Goal: Transaction & Acquisition: Obtain resource

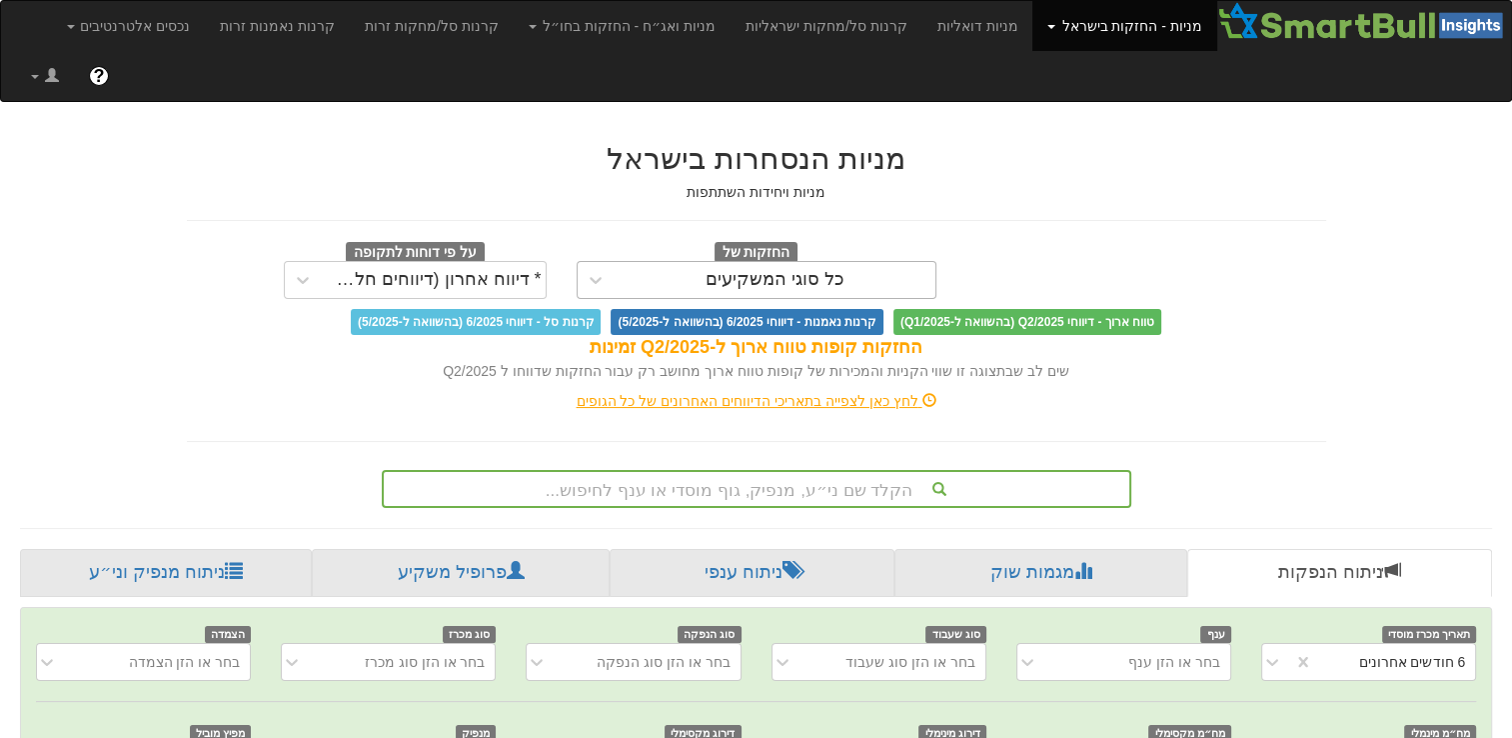
click at [825, 270] on div "כל סוגי המשקיעים" at bounding box center [775, 280] width 139 height 20
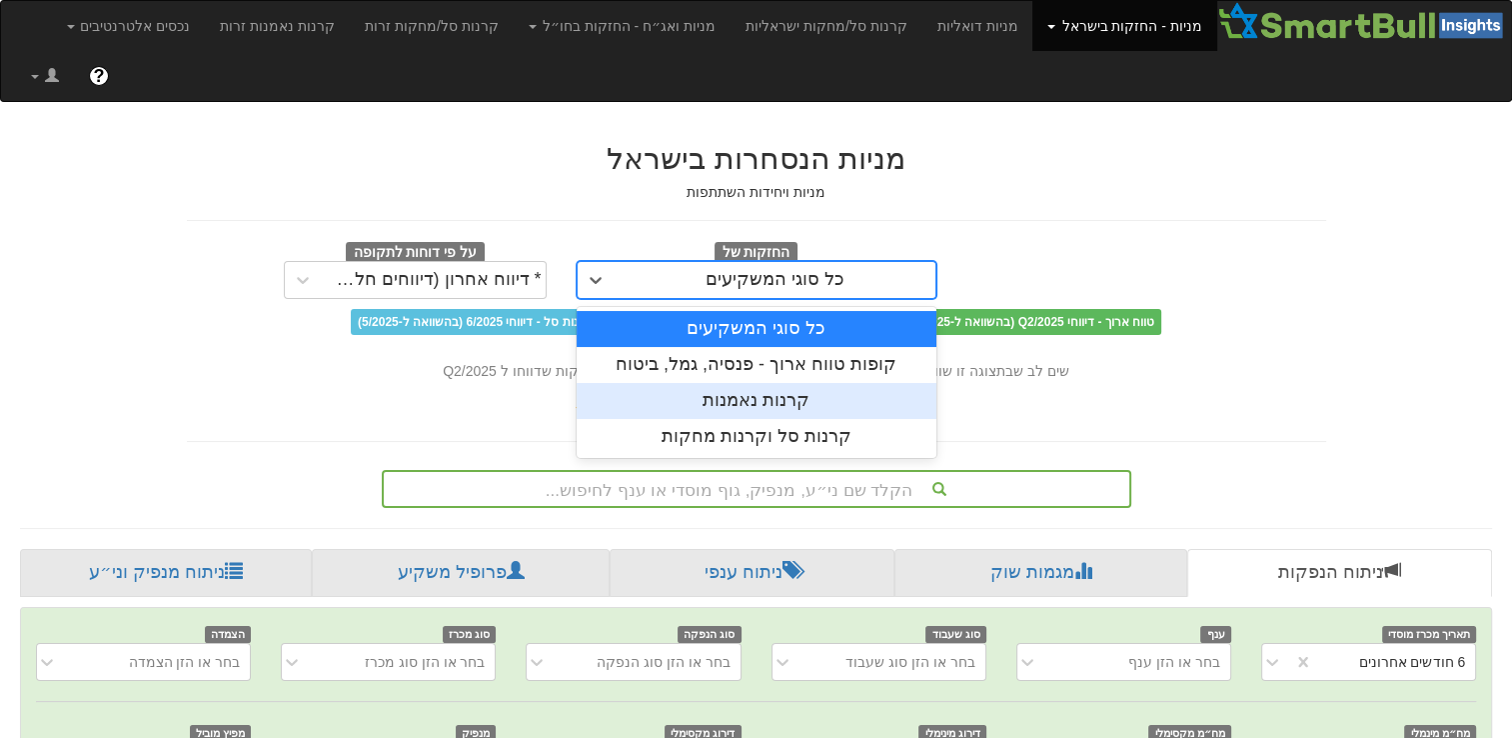
click at [797, 383] on div "קרנות נאמנות" at bounding box center [757, 401] width 360 height 36
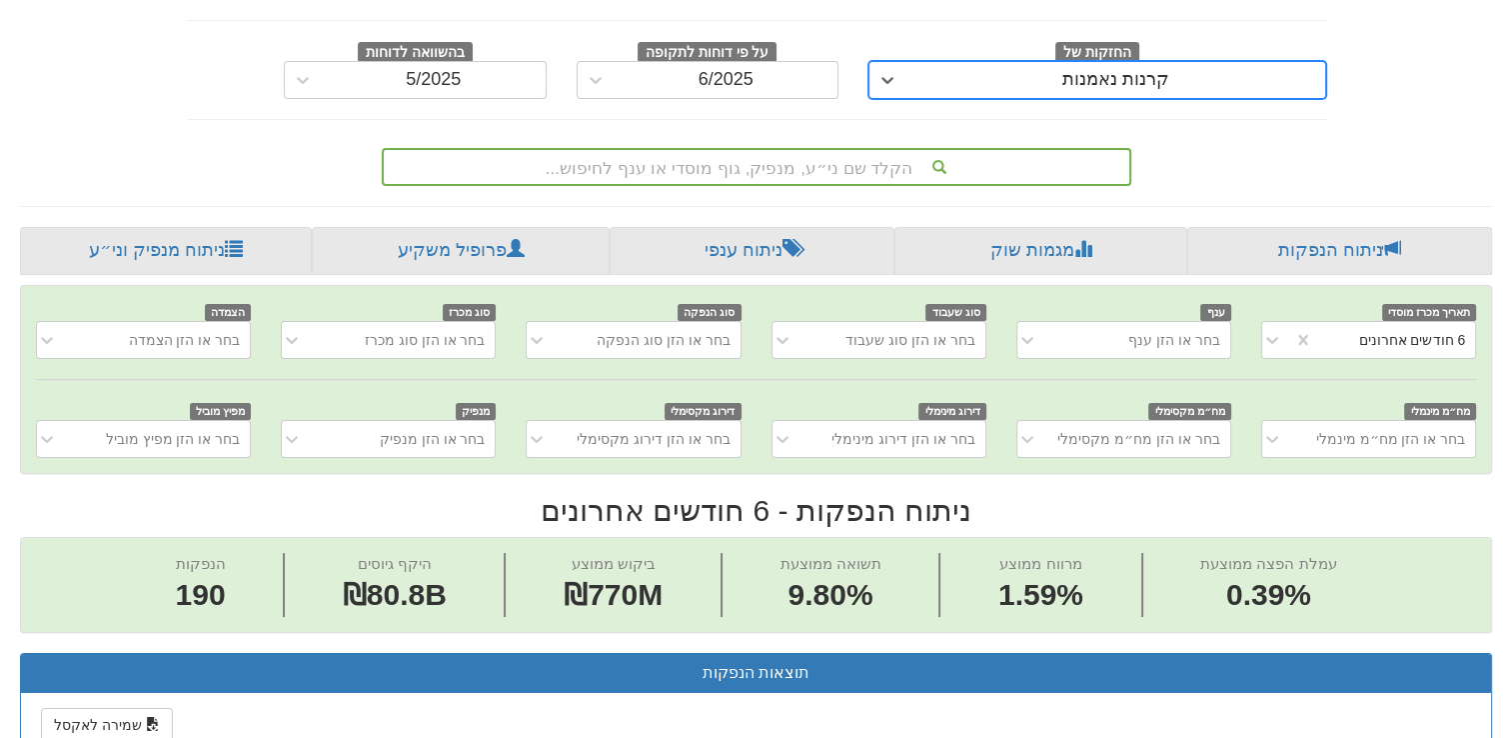
scroll to position [100, 0]
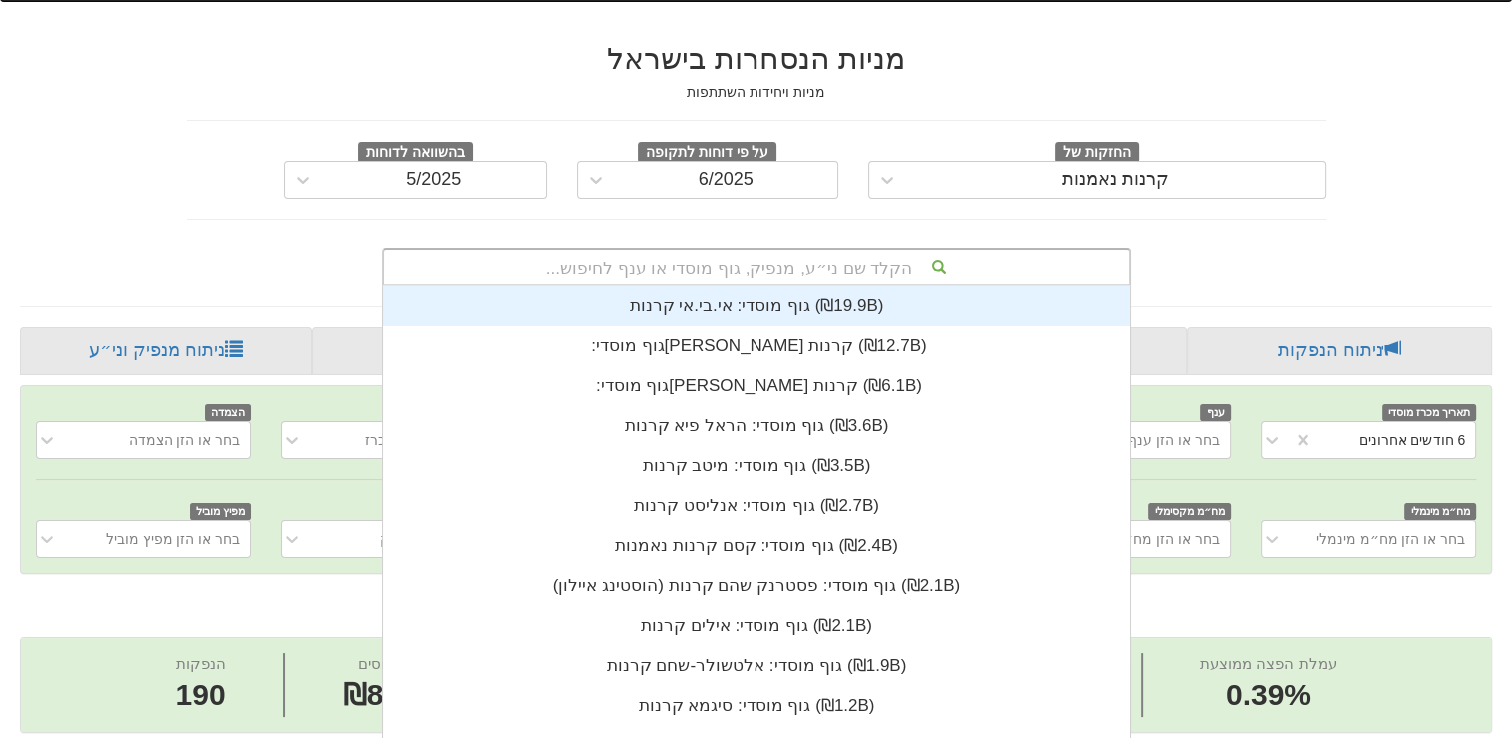
click at [880, 250] on div "הקלד שם ני״ע, מנפיק, גוף מוסדי או ענף לחיפוש..." at bounding box center [757, 267] width 746 height 34
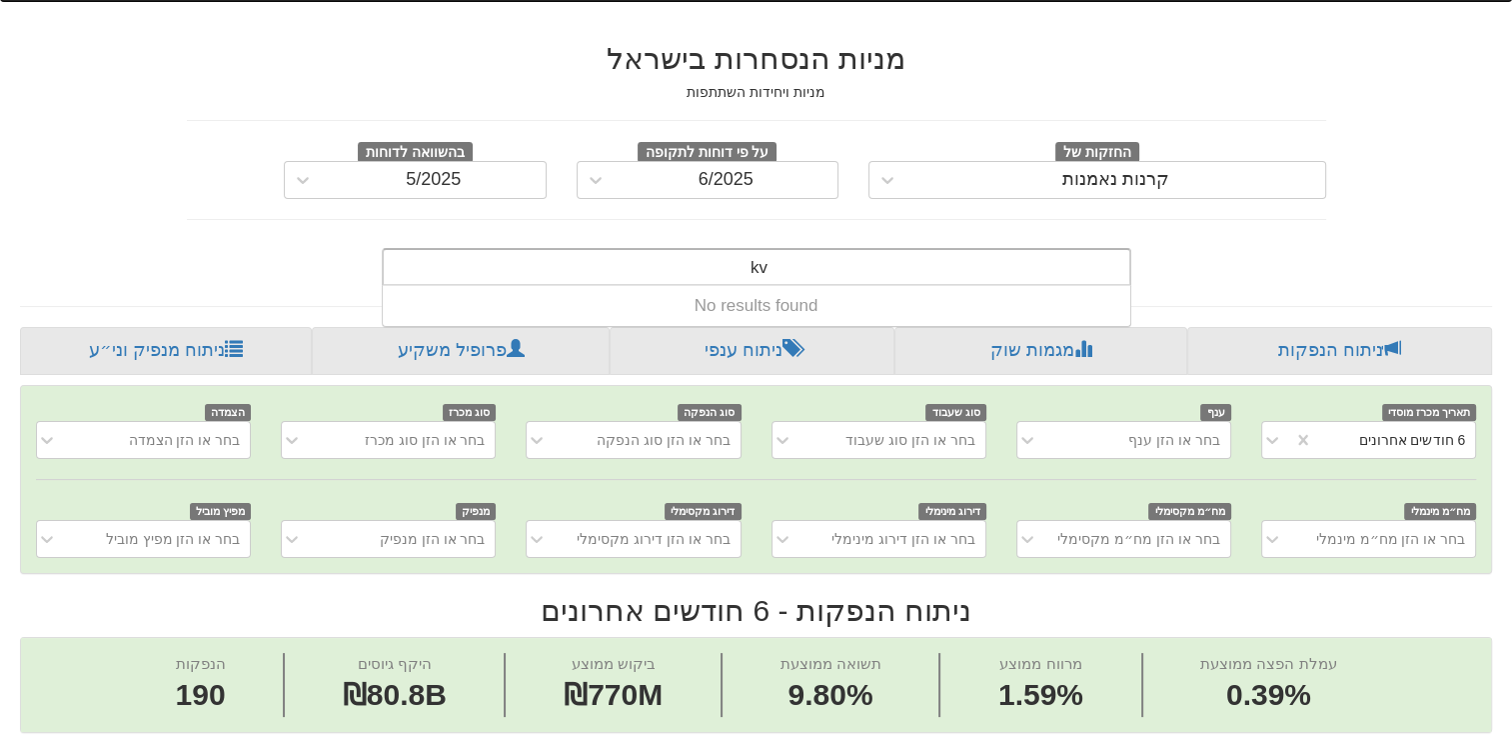
type input "k"
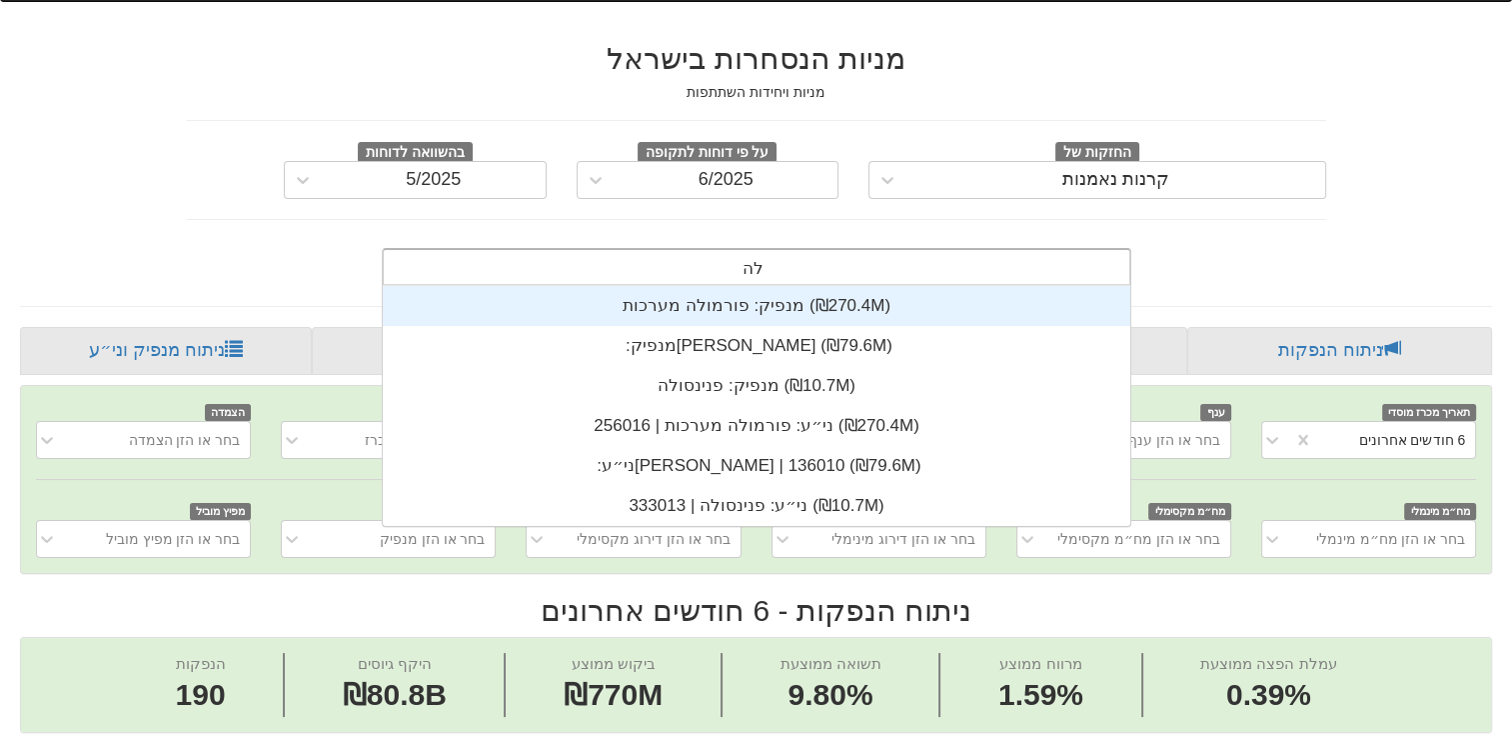
scroll to position [80, 0]
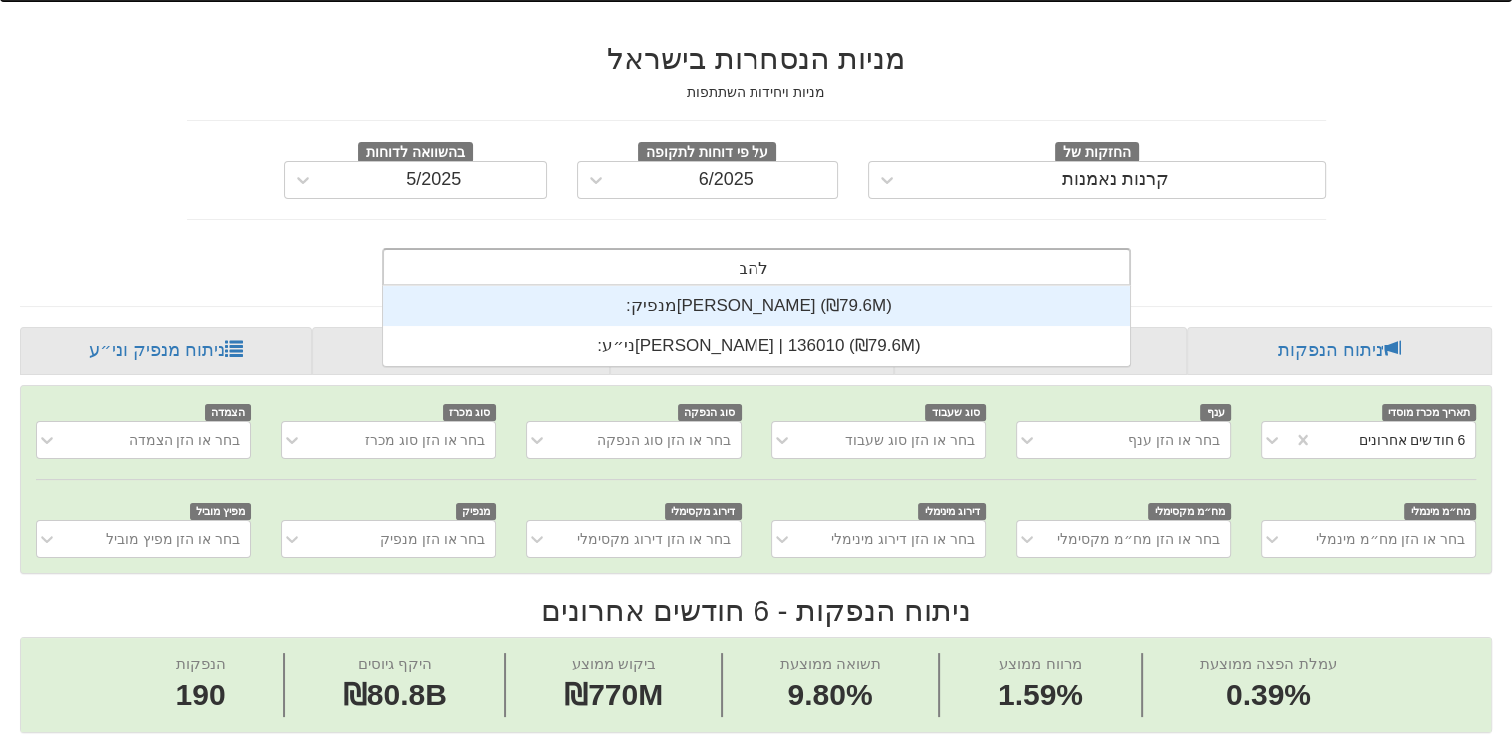
type input "להב"
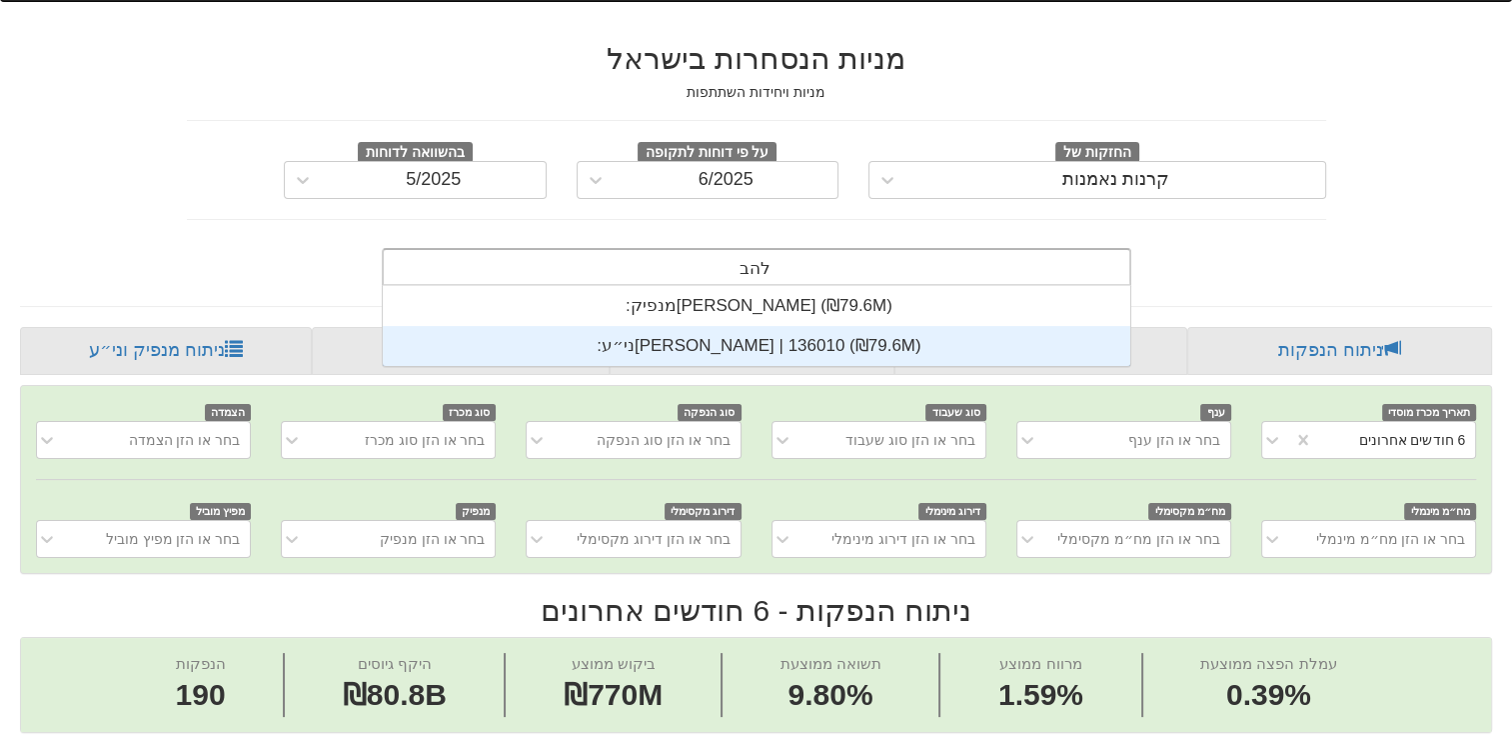
click at [734, 326] on div "ני״ע: ‏[PERSON_NAME] | 136010 ‎(₪79.6M)‎" at bounding box center [757, 346] width 748 height 40
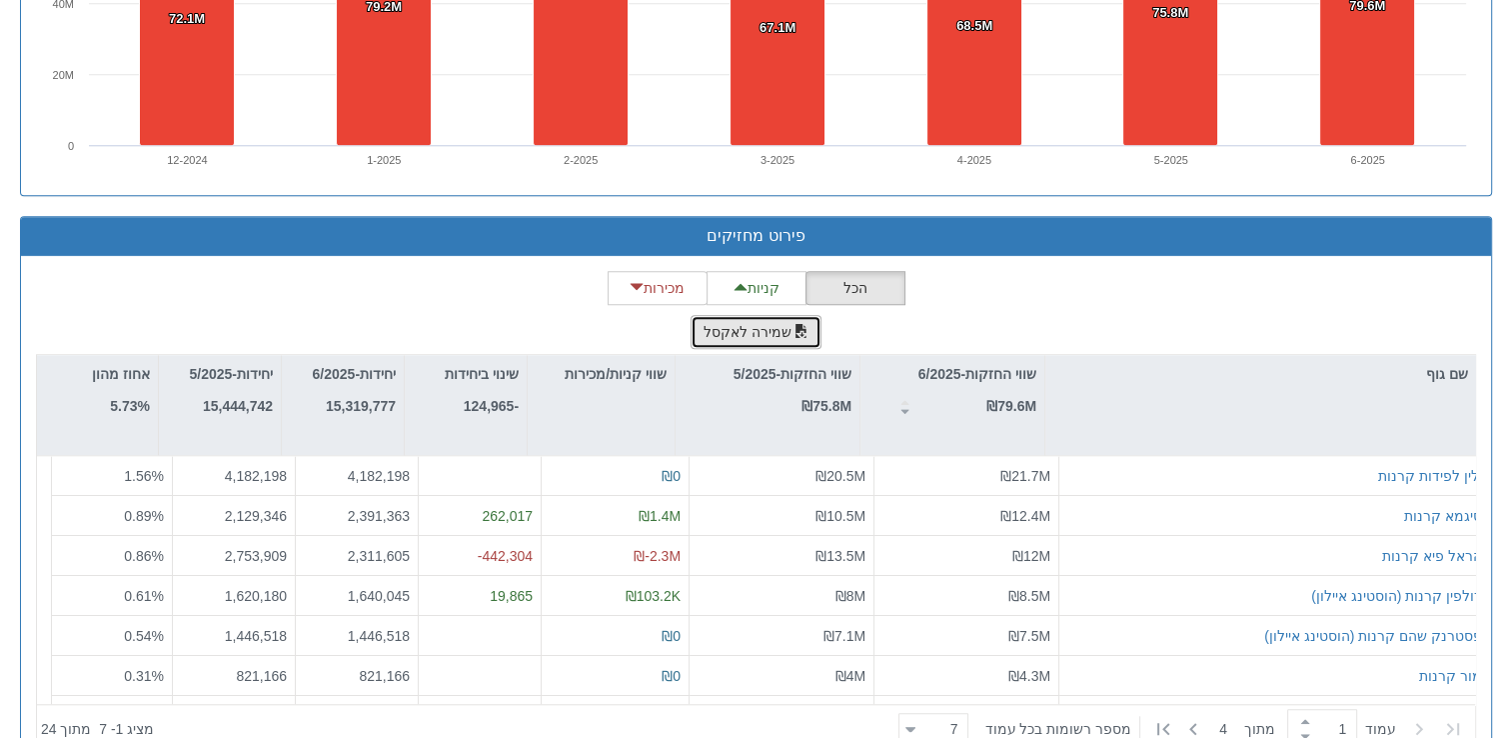
click at [795, 324] on span "button" at bounding box center [802, 331] width 14 height 14
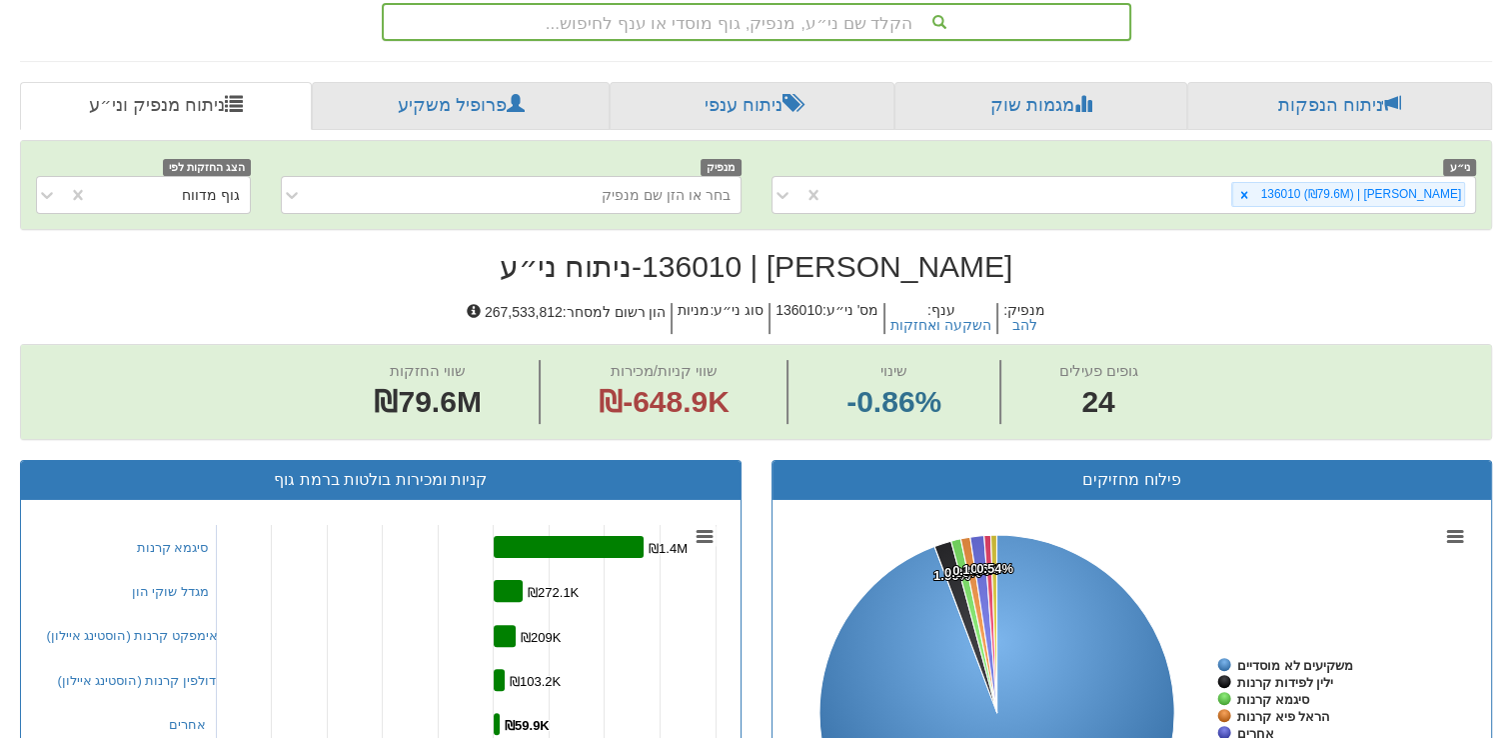
scroll to position [70, 0]
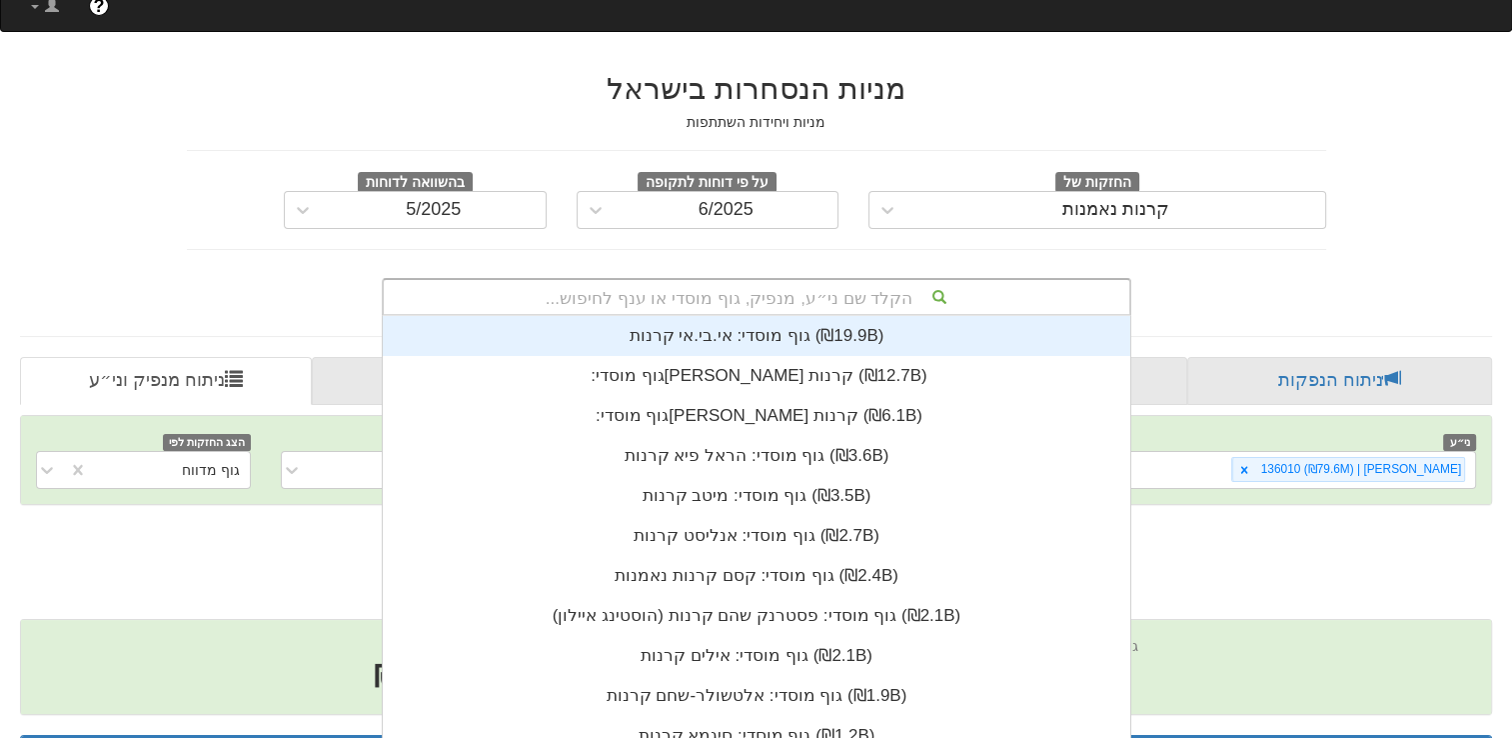
click at [889, 278] on div "הקלד שם ני״ע, מנפיק, גוף מוסדי או ענף לחיפוש... גוף מוסדי: ‏אי.בי.אי קרנות ‎(₪1…" at bounding box center [757, 297] width 750 height 38
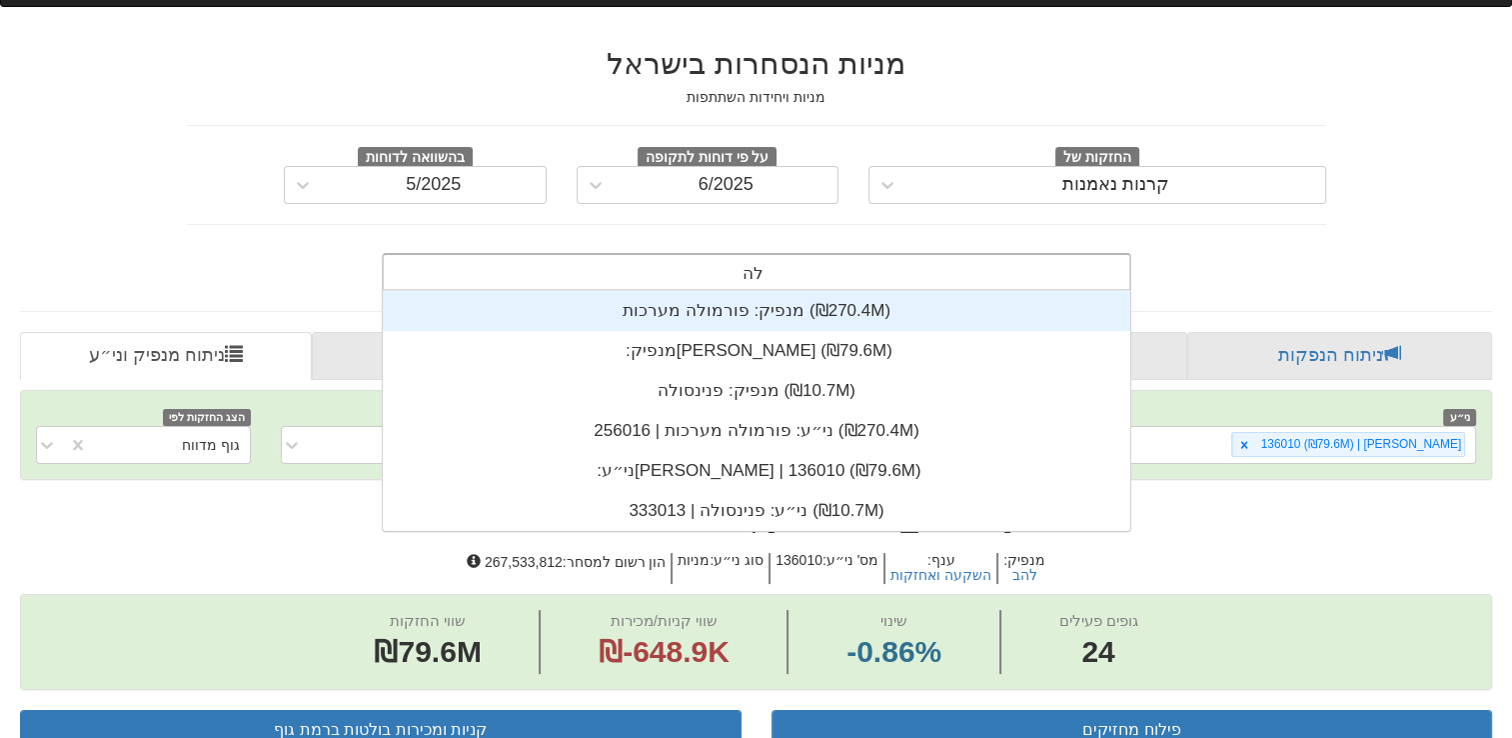
scroll to position [80, 0]
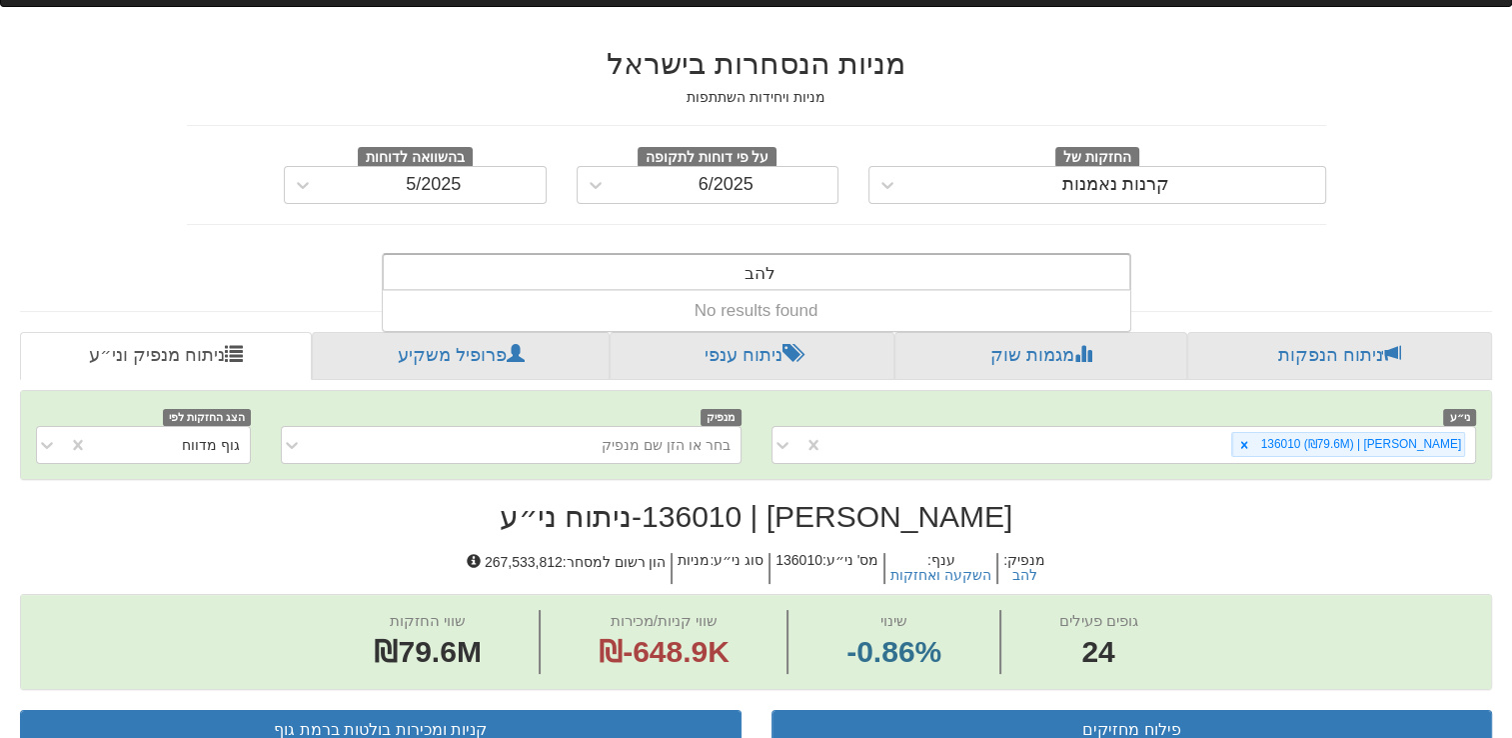
type input "להב"
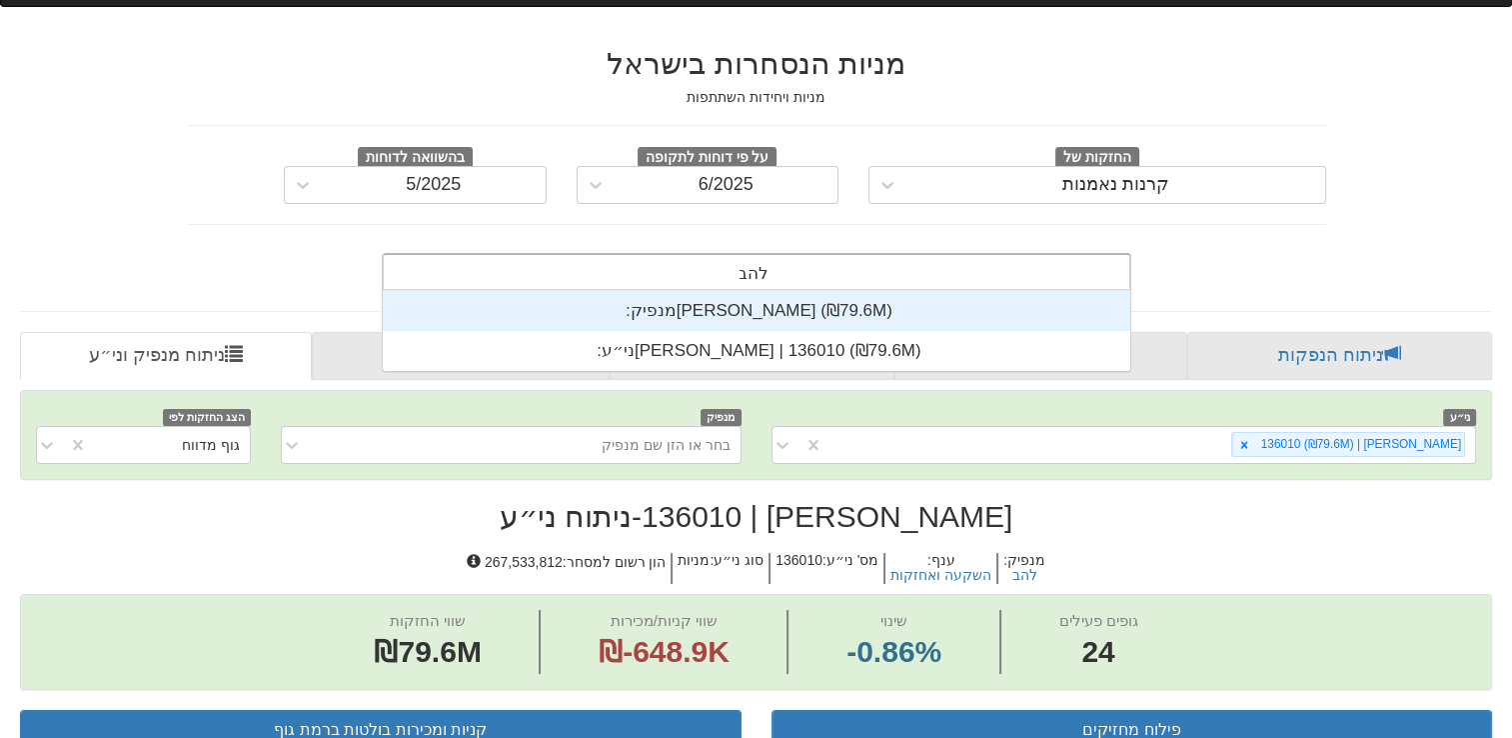
click at [736, 291] on div "מנפיק: ‏[PERSON_NAME] ‎(₪79.6M)‎" at bounding box center [757, 311] width 748 height 40
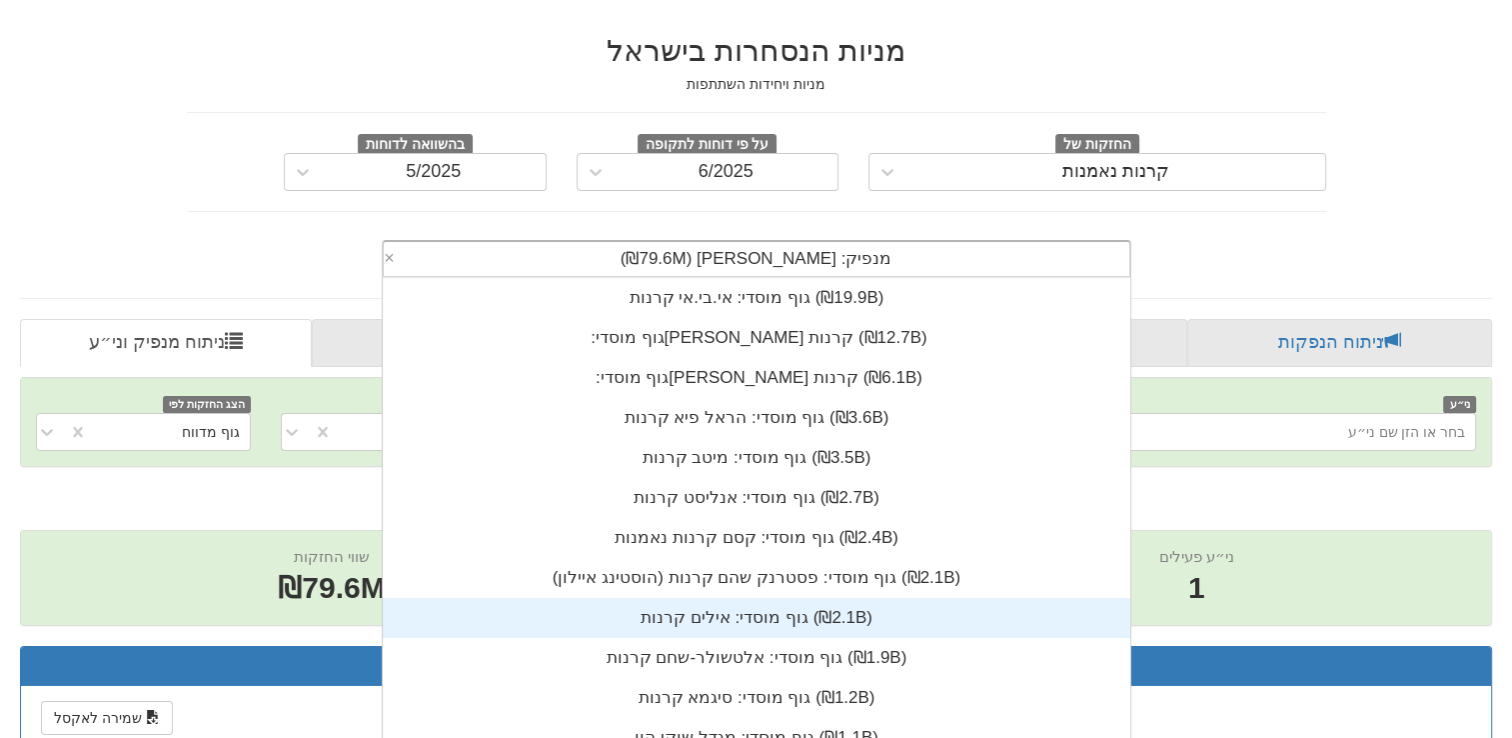
scroll to position [95, 0]
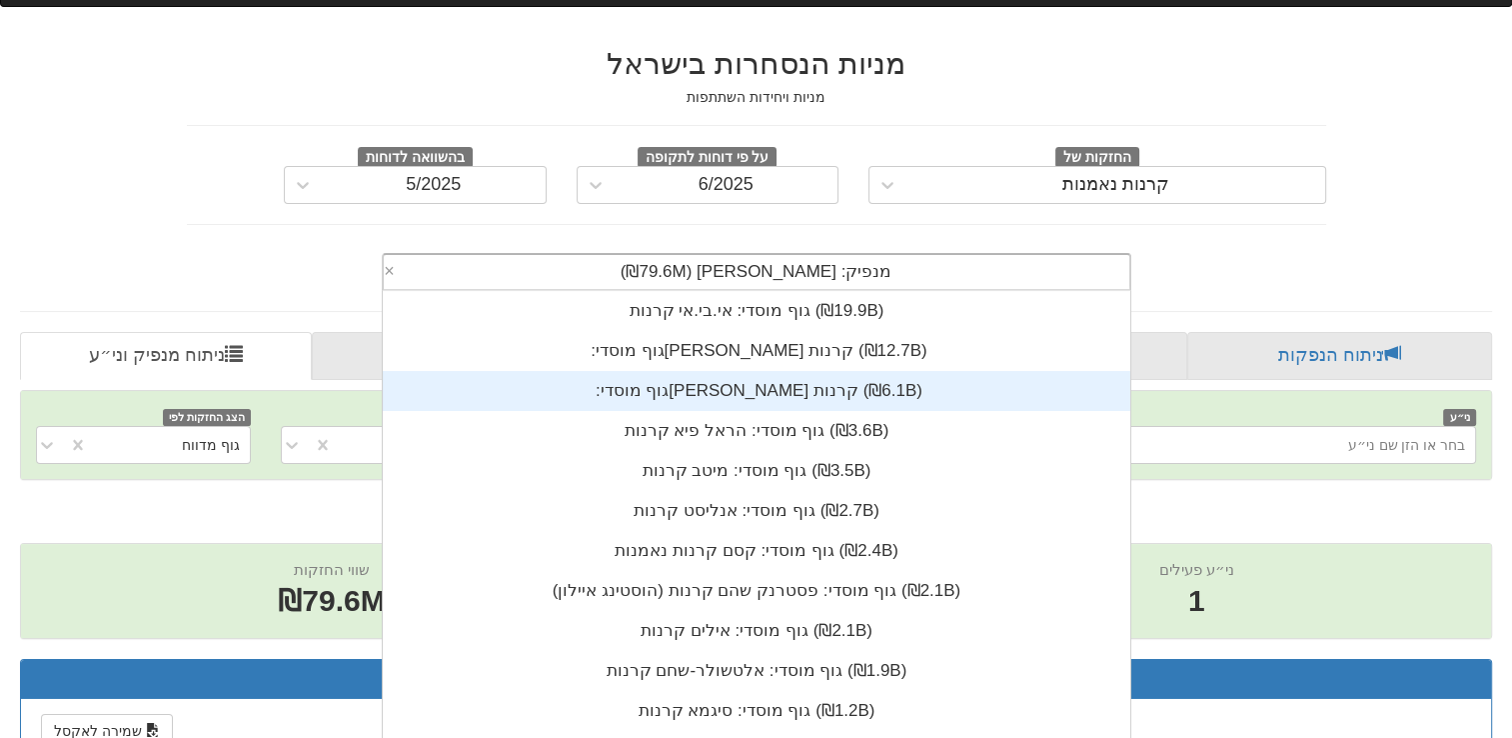
click at [1243, 245] on div "מנפיק: ‏[PERSON_NAME] ‎(₪79.6M)‎ × גוף מוסדי: ‏אי.בי.אי קרנות ‎(₪19.9B)‎ גוף מו…" at bounding box center [756, 268] width 1169 height 46
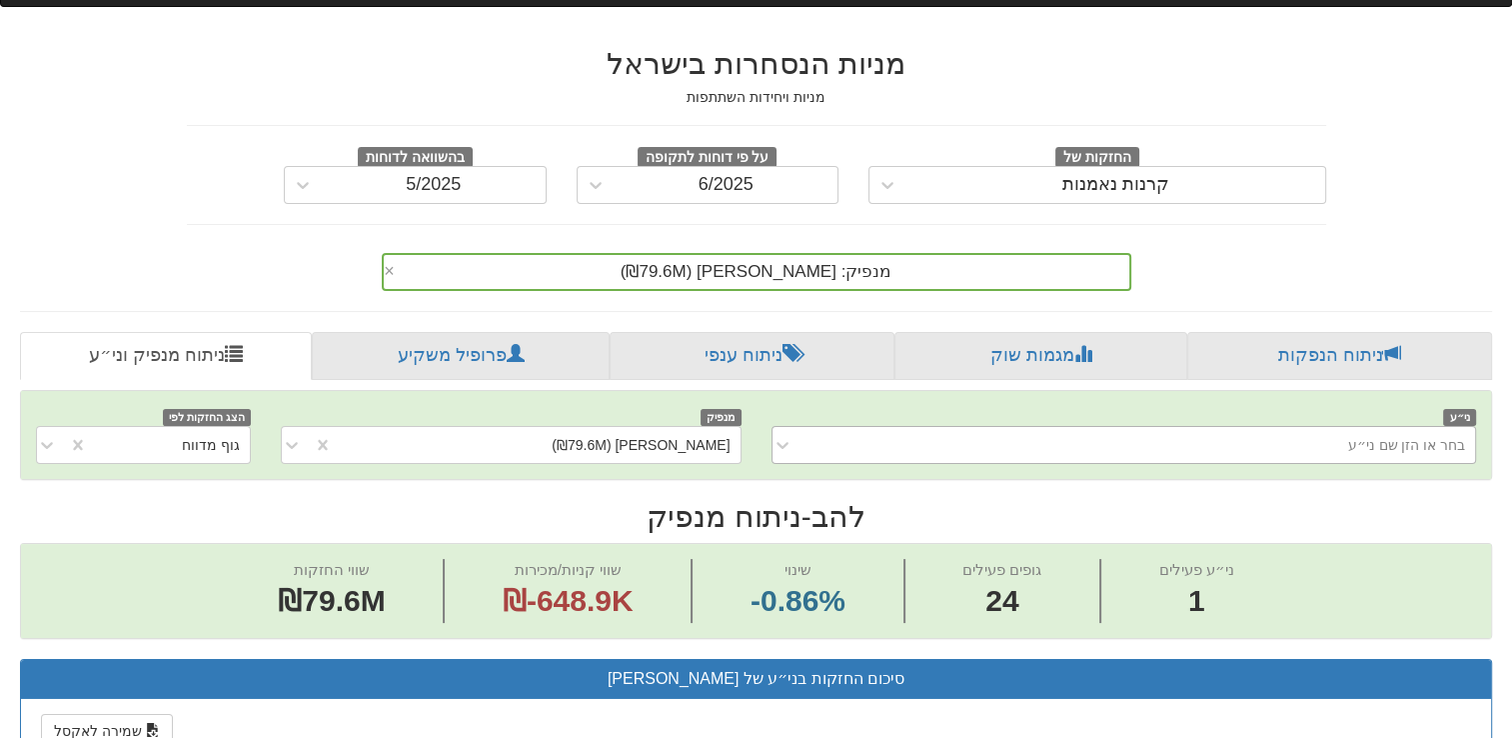
click at [1315, 429] on div "בחר או הזן שם ני״ע" at bounding box center [1140, 445] width 673 height 32
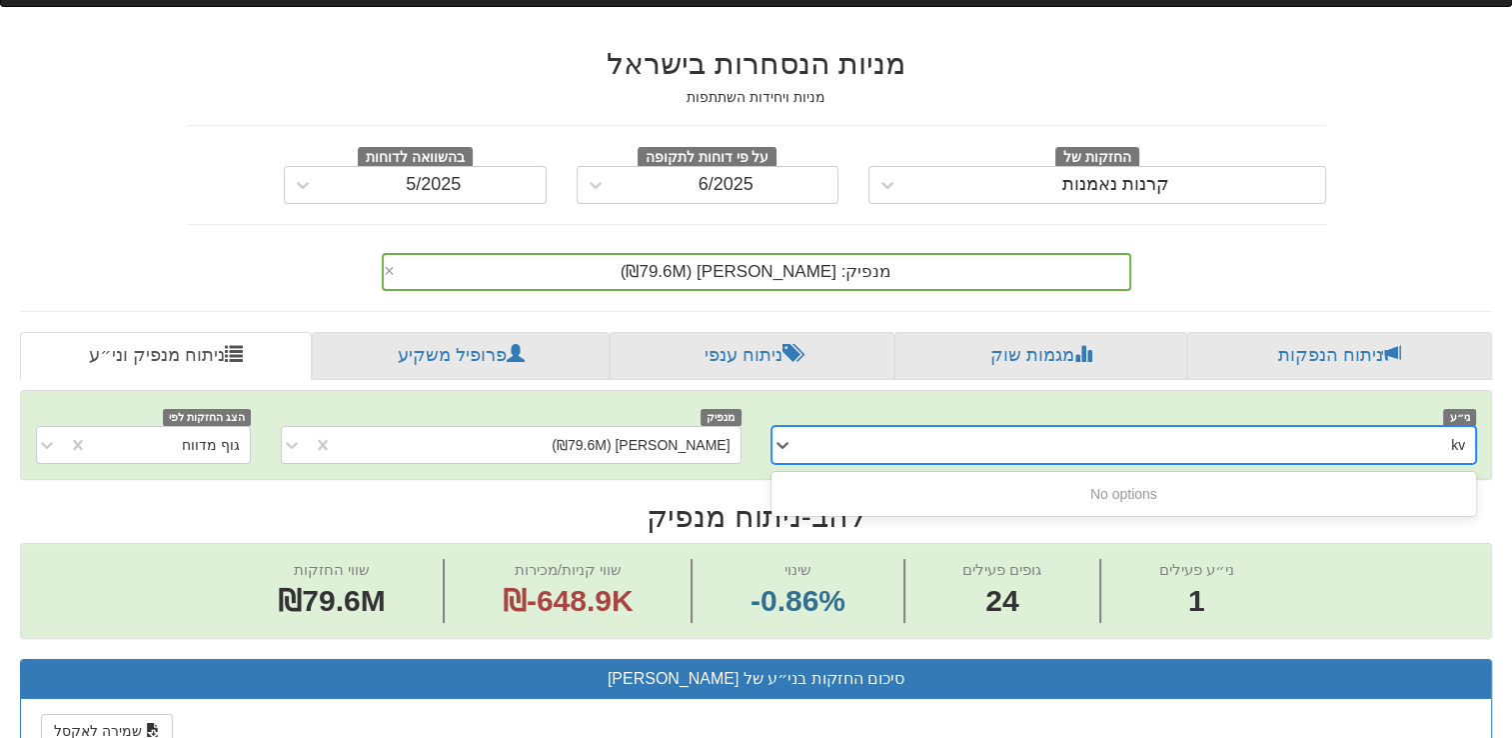
type input "k"
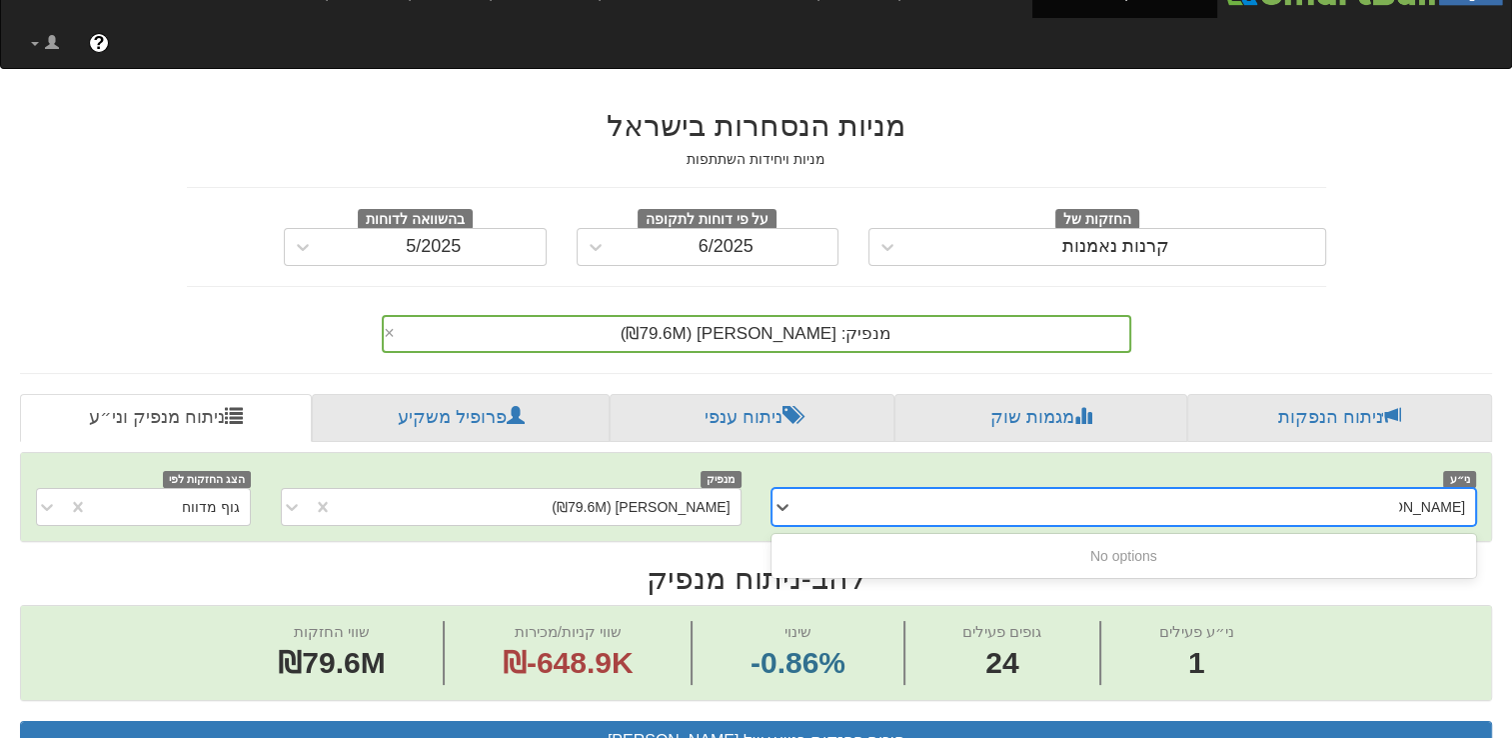
scroll to position [0, 0]
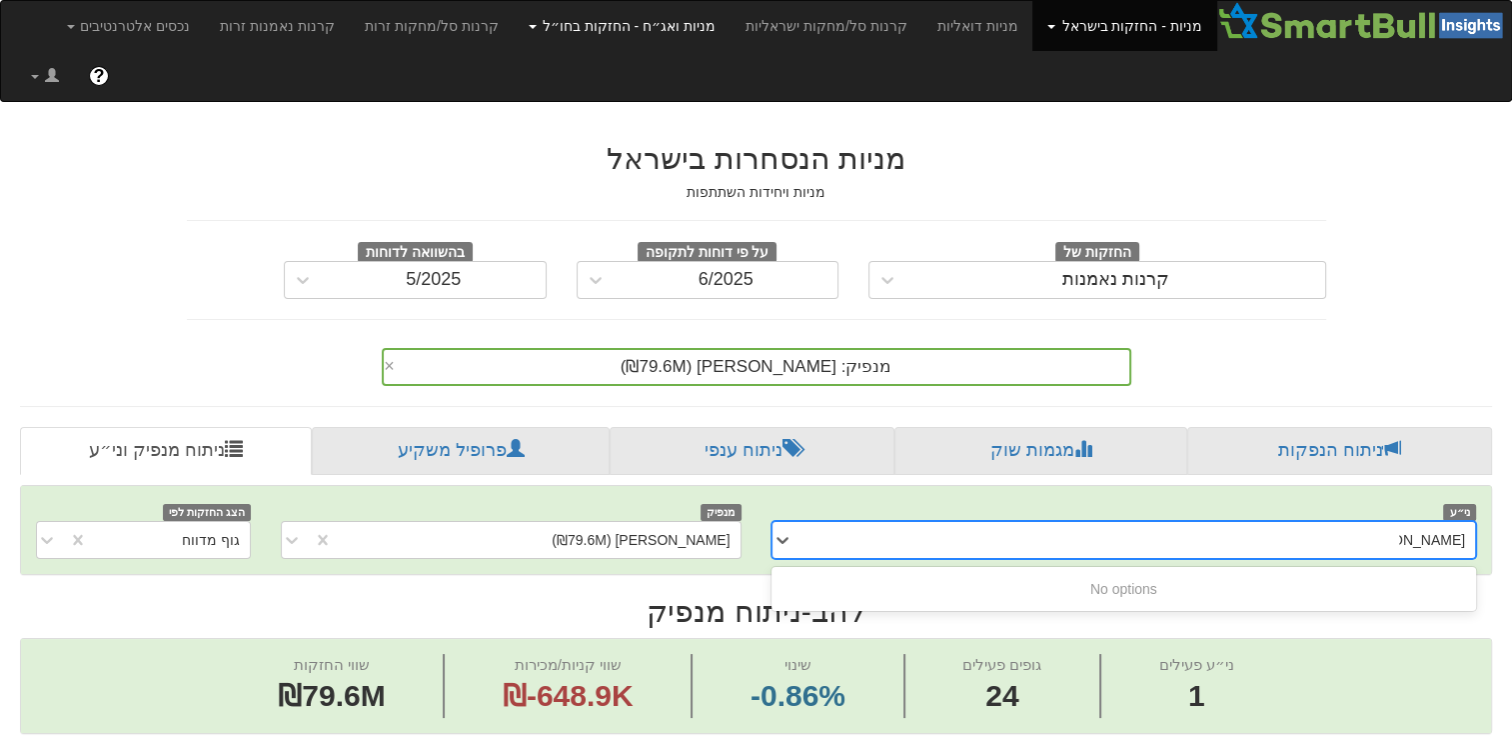
type input "[PERSON_NAME] אל.[GEOGRAPHIC_DATA]"
click at [651, 30] on link "מניות ואג״ח - החזקות בחו״ל" at bounding box center [622, 26] width 217 height 50
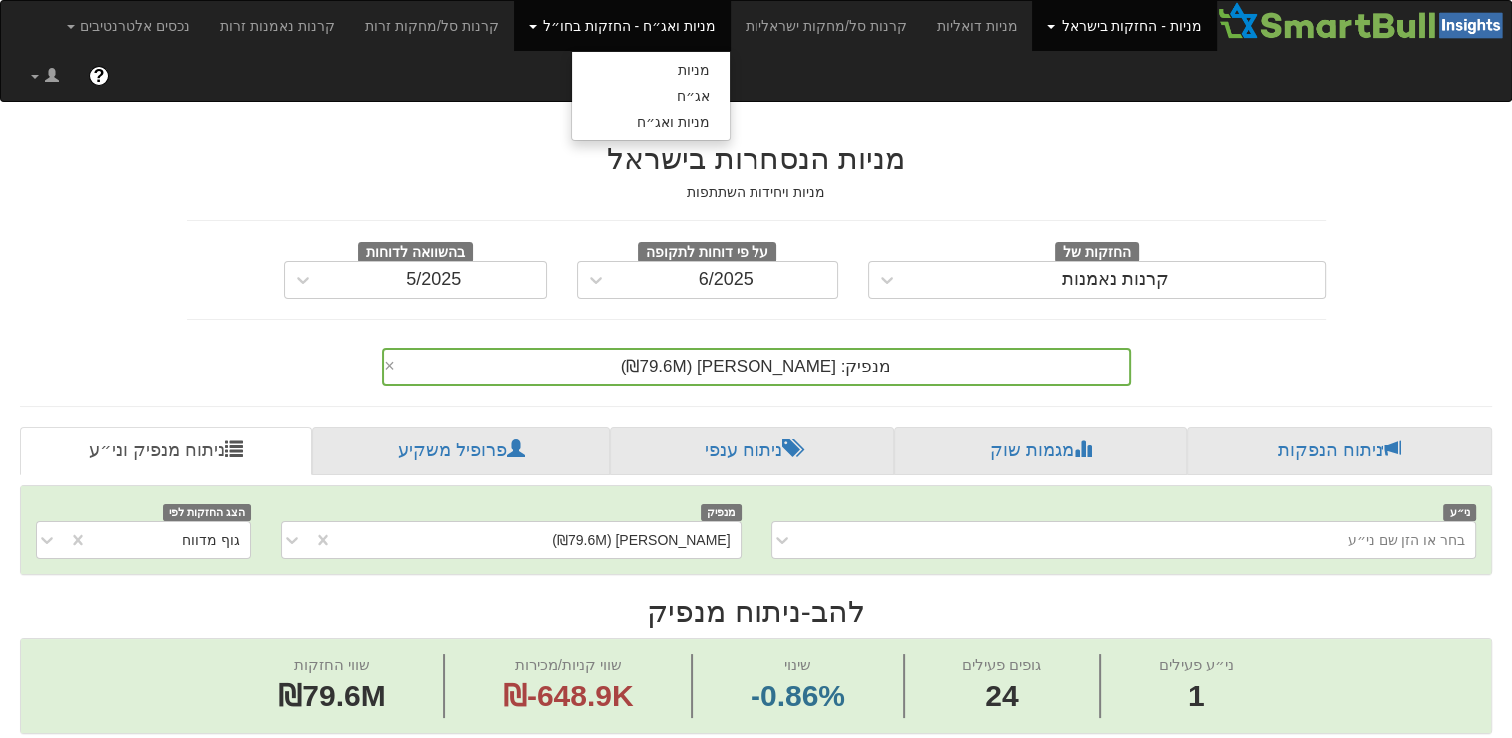
click at [1119, 34] on link "מניות - החזקות בישראל" at bounding box center [1124, 26] width 184 height 50
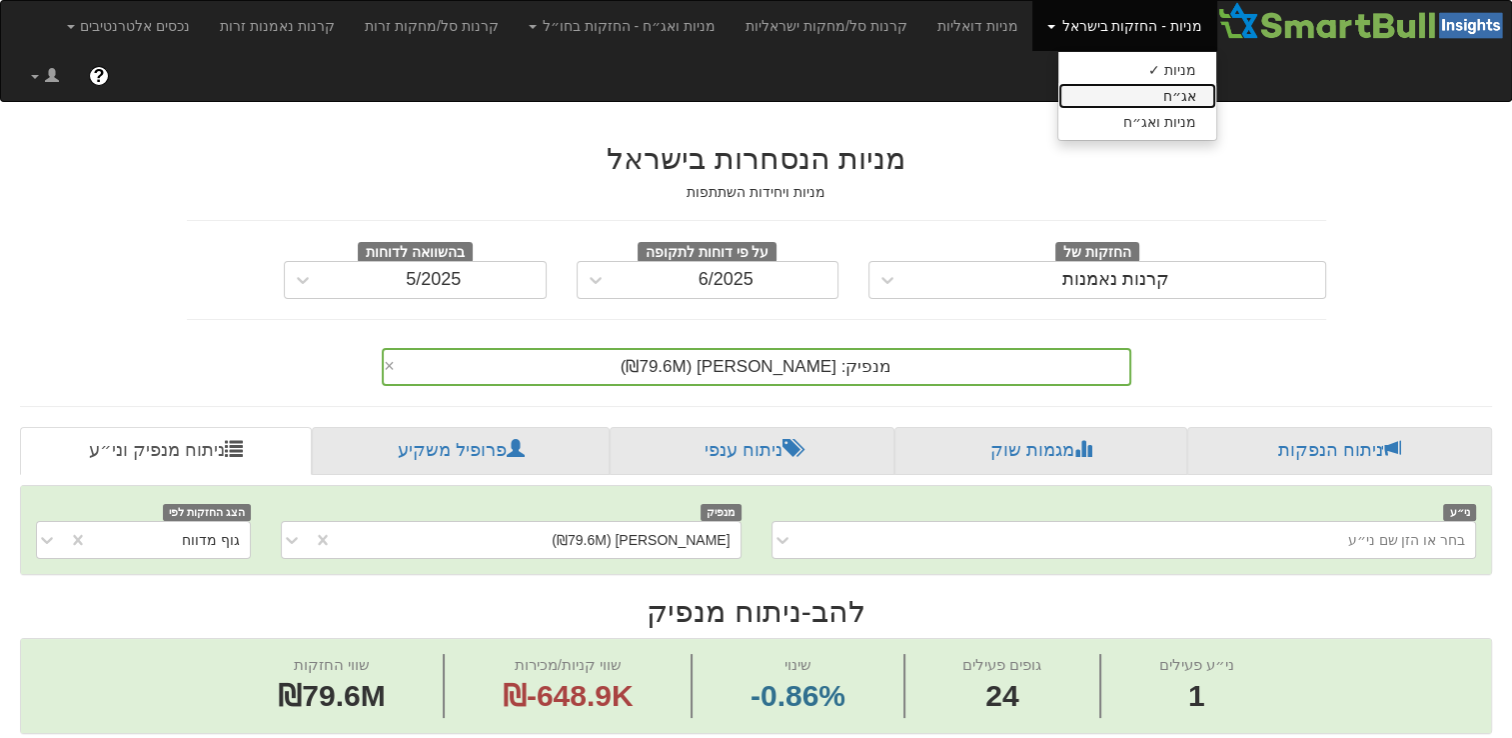
click at [1123, 96] on link "אג״ח" at bounding box center [1137, 96] width 158 height 26
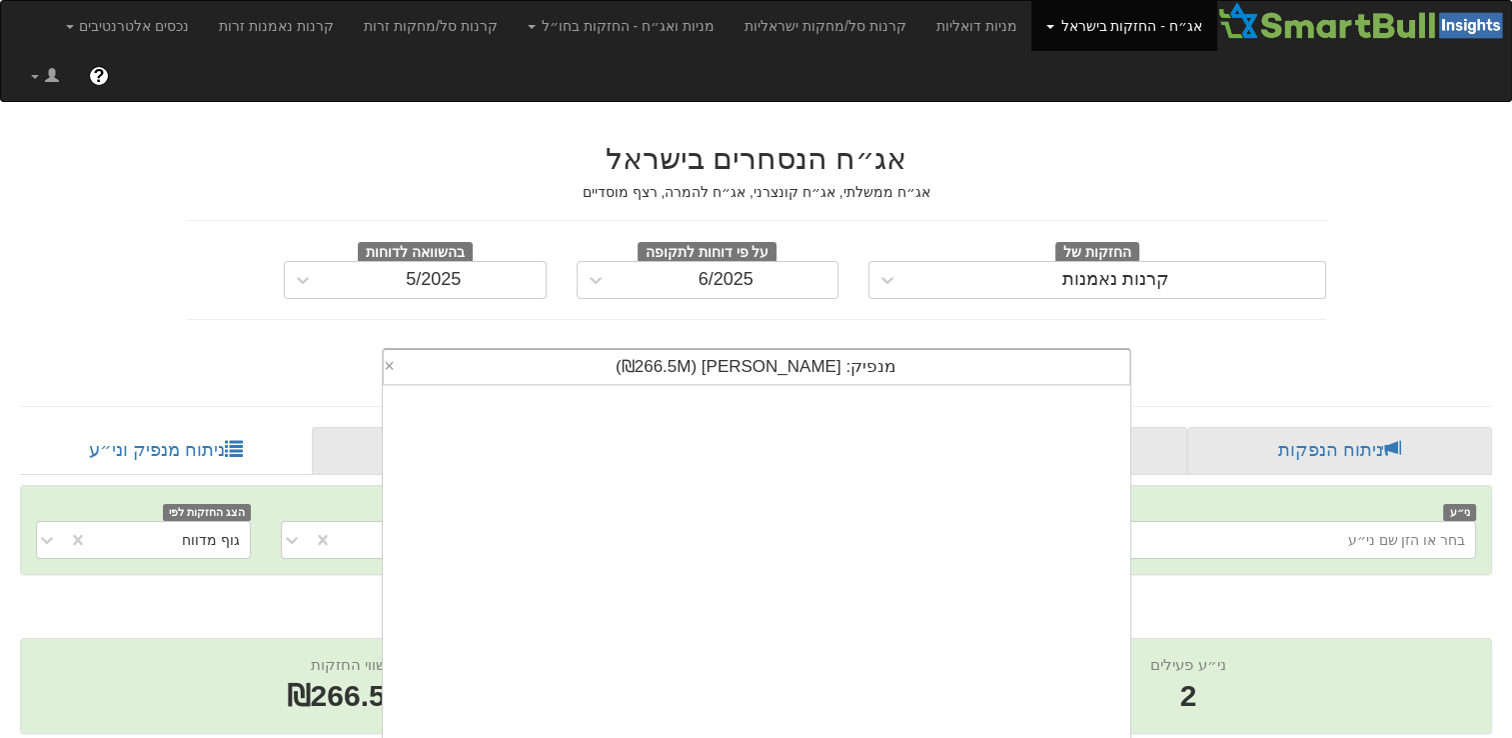
scroll to position [95, 0]
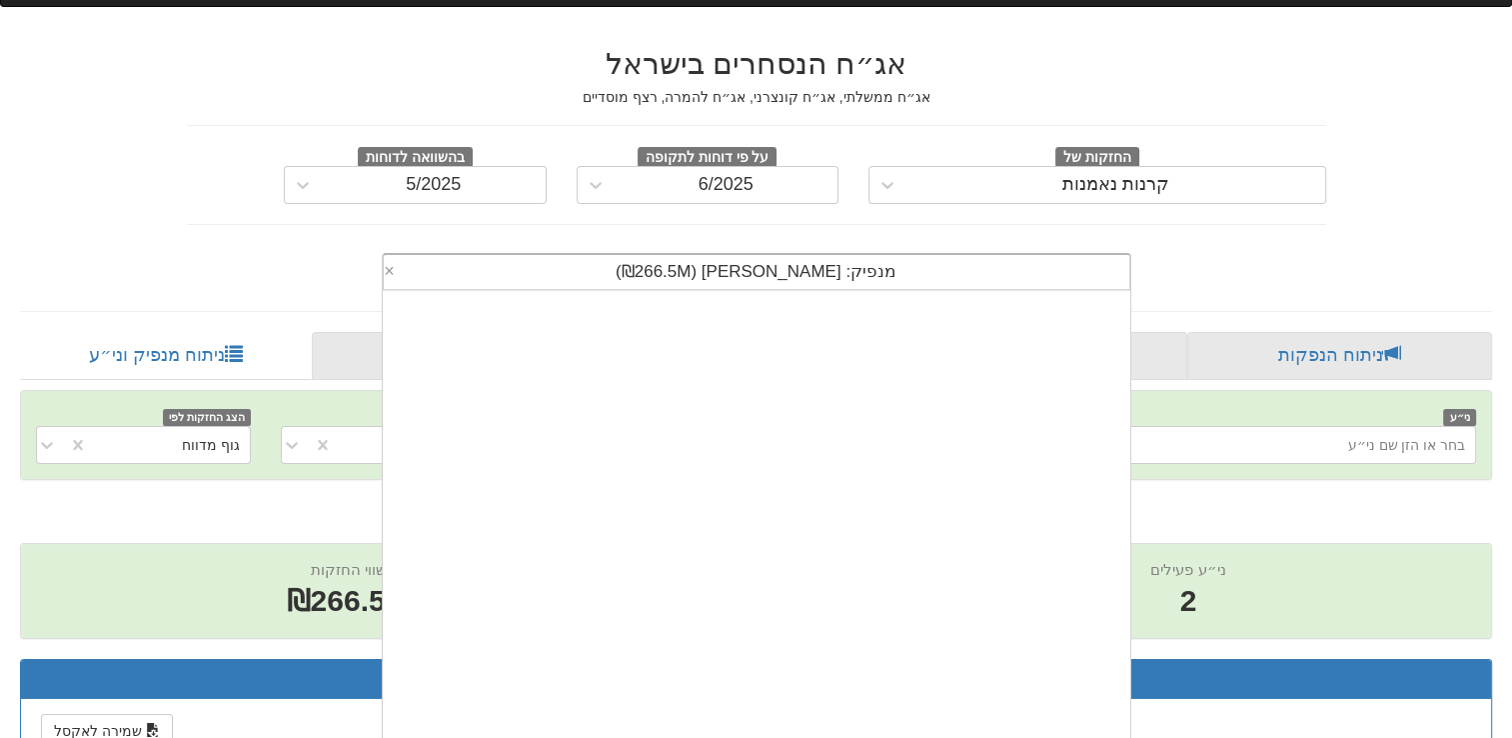
click at [910, 291] on div "מנפיק: ‏[PERSON_NAME] ‎(₪266.5M)‎ × מנפיק: ‏פאי סיאם ‎(₪302M)‎ מנפיק: ‏[PERSON_…" at bounding box center [757, 272] width 750 height 38
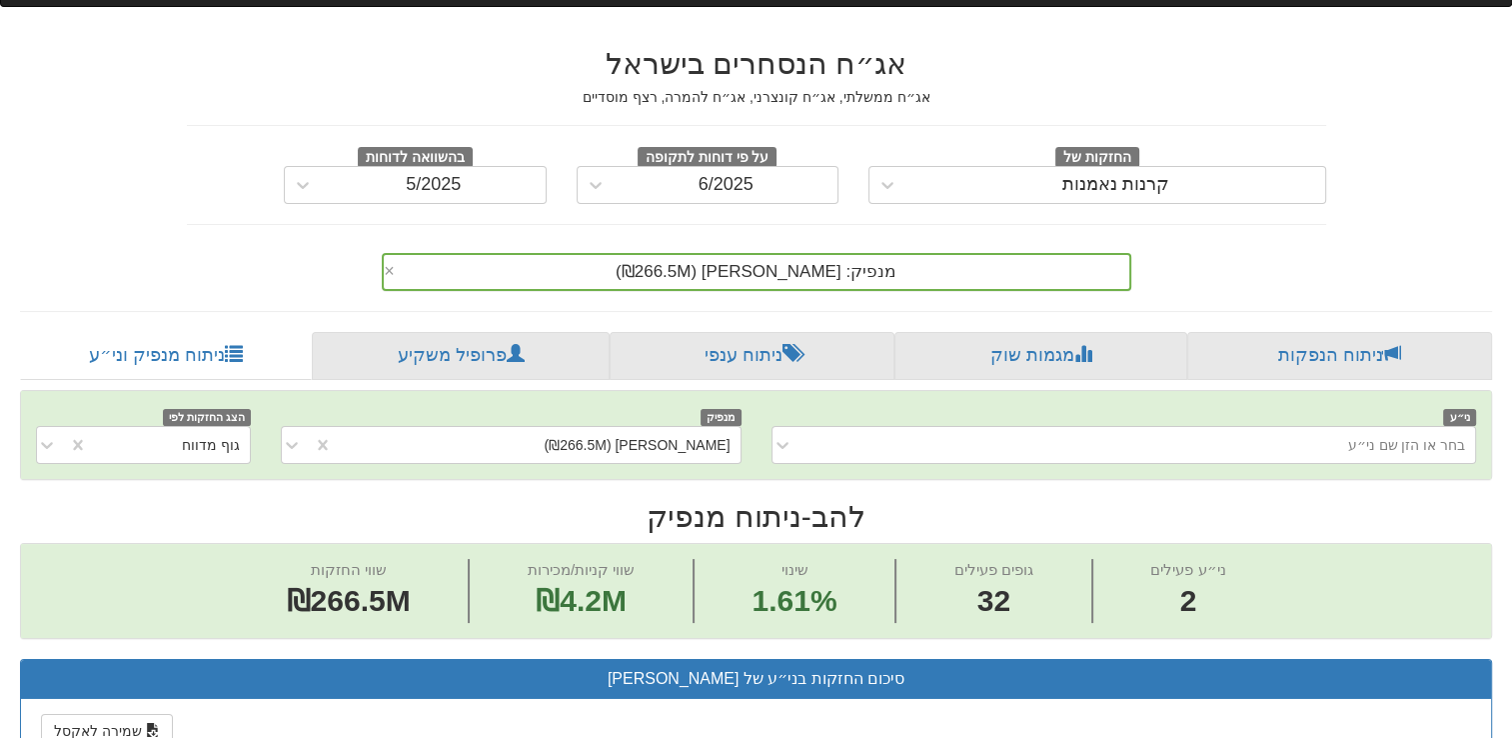
click at [820, 255] on div "מנפיק: ‏[PERSON_NAME] ‎(₪266.5M)‎" at bounding box center [757, 272] width 746 height 34
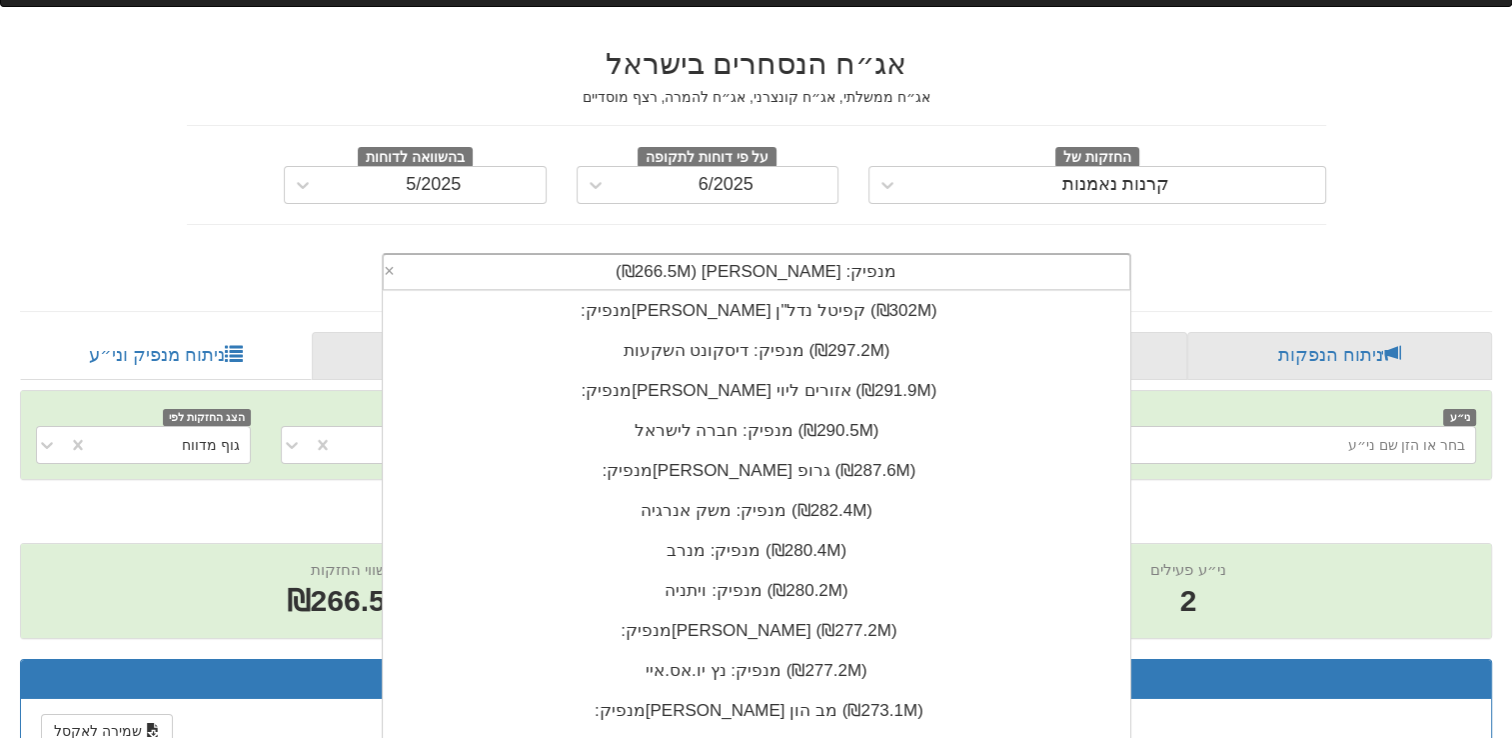
click at [820, 255] on div "מנפיק: ‏[PERSON_NAME] ‎(₪266.5M)‎" at bounding box center [757, 272] width 746 height 34
click at [820, 262] on span "מנפיק: ‏[PERSON_NAME] ‎(₪266.5M)‎" at bounding box center [756, 271] width 281 height 19
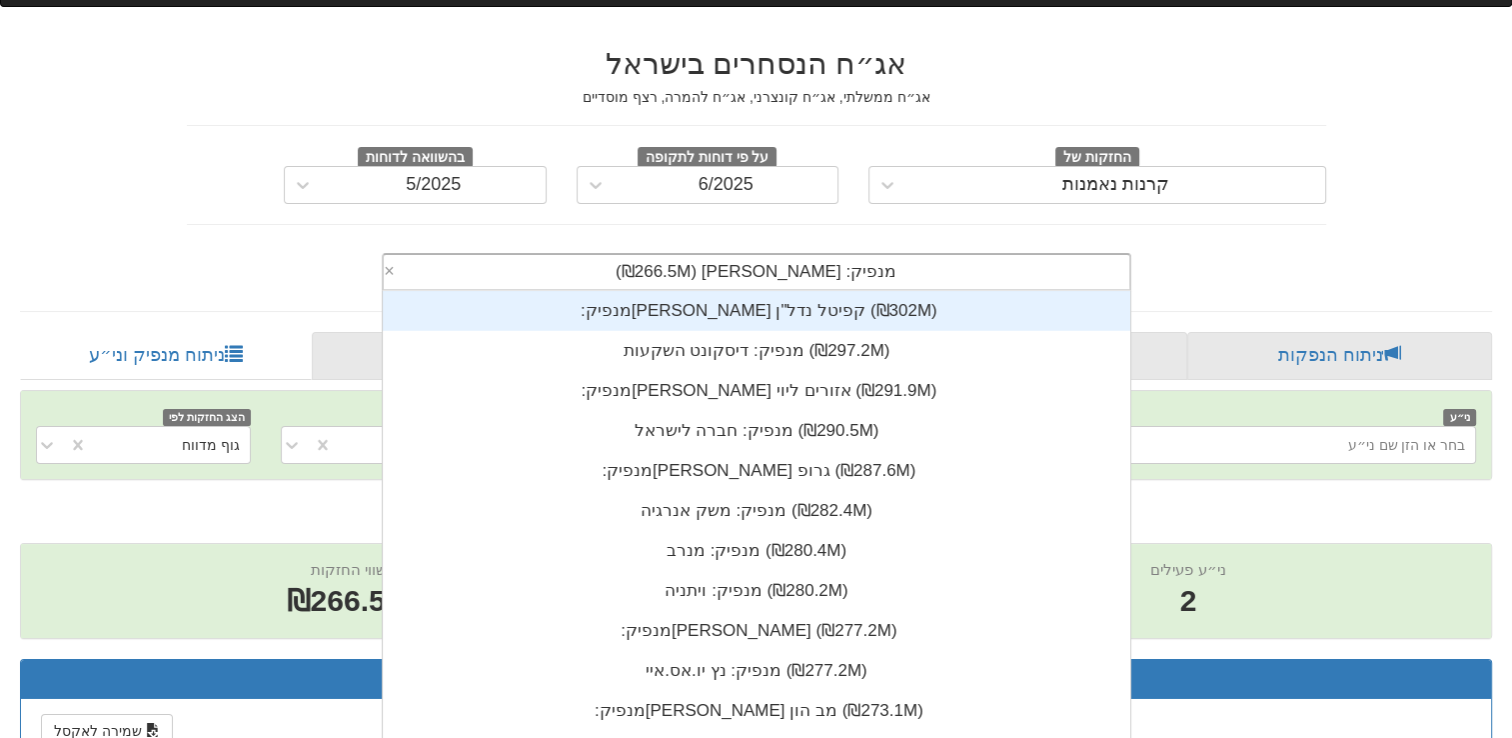
click at [856, 255] on div "מנפיק: ‏[PERSON_NAME] ‎(₪266.5M)‎" at bounding box center [757, 272] width 746 height 34
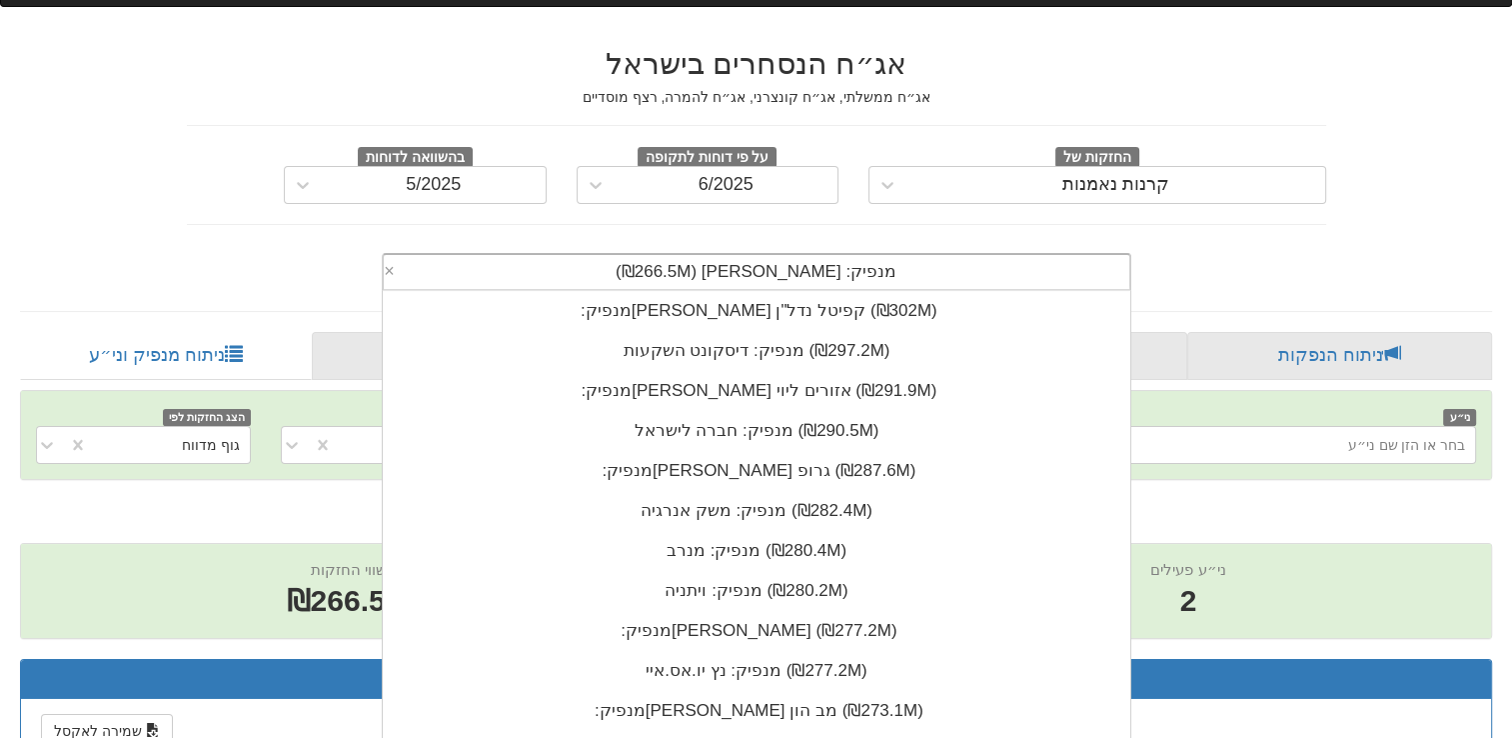
click at [1000, 181] on div "אג״ח הנסחרים בישראל אג״ח ממשלתי, אג״ח קונצרני, אג״ח להמרה, רצף מוסדיים החזקות ש…" at bounding box center [756, 159] width 1169 height 264
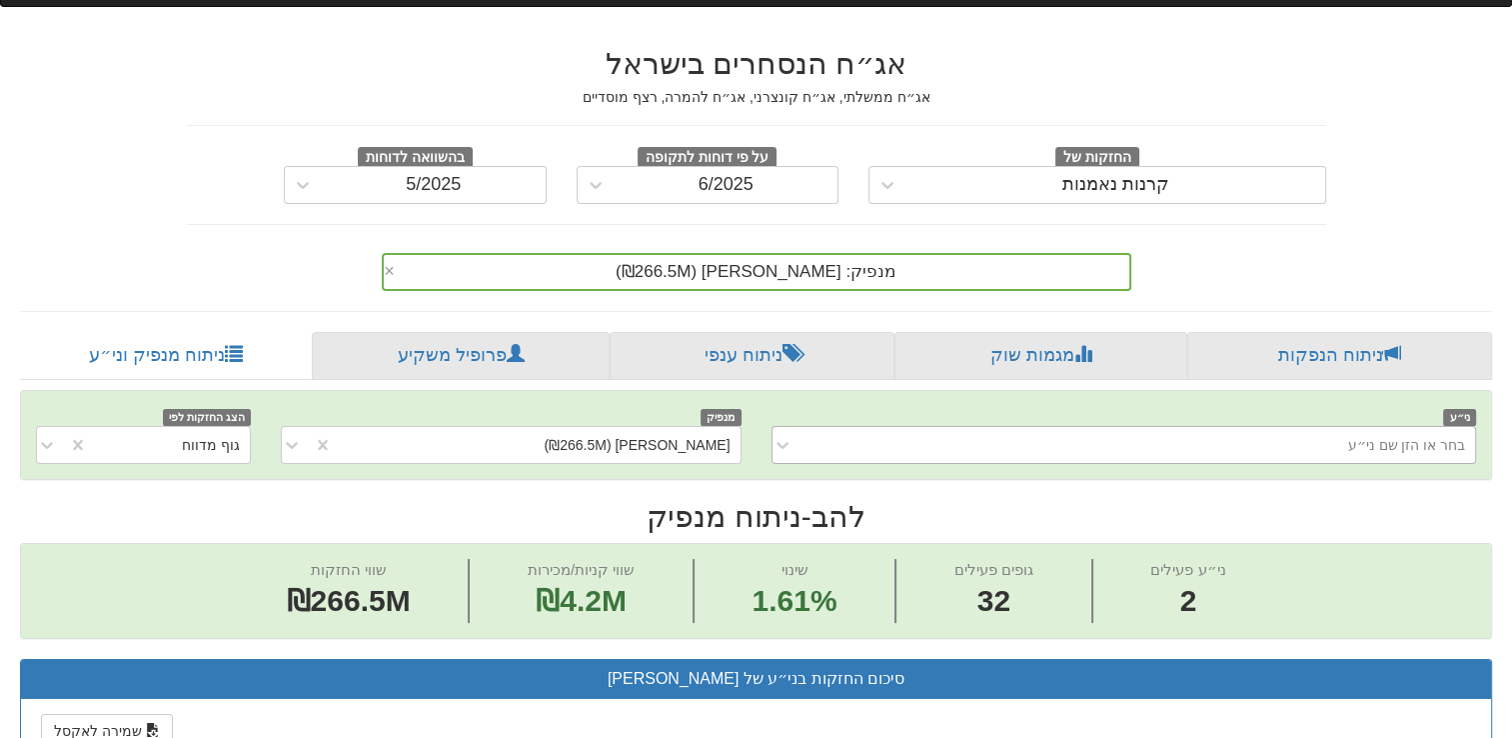
click at [1321, 429] on div "בחר או הזן שם ני״ע" at bounding box center [1140, 445] width 673 height 32
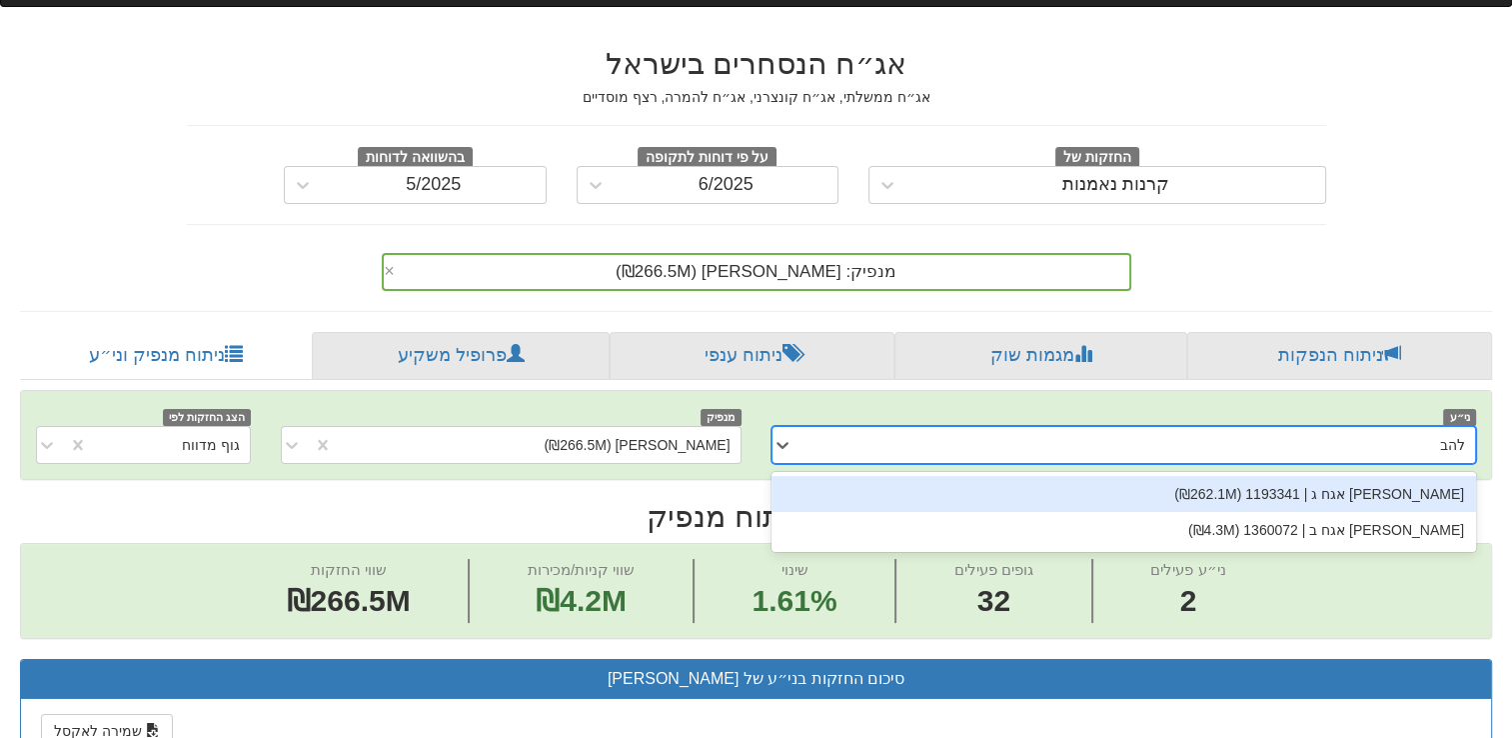
type input "להב"
click at [1315, 476] on div "[PERSON_NAME] אגח ג | 1193341 (₪262.1M)" at bounding box center [1125, 494] width 706 height 36
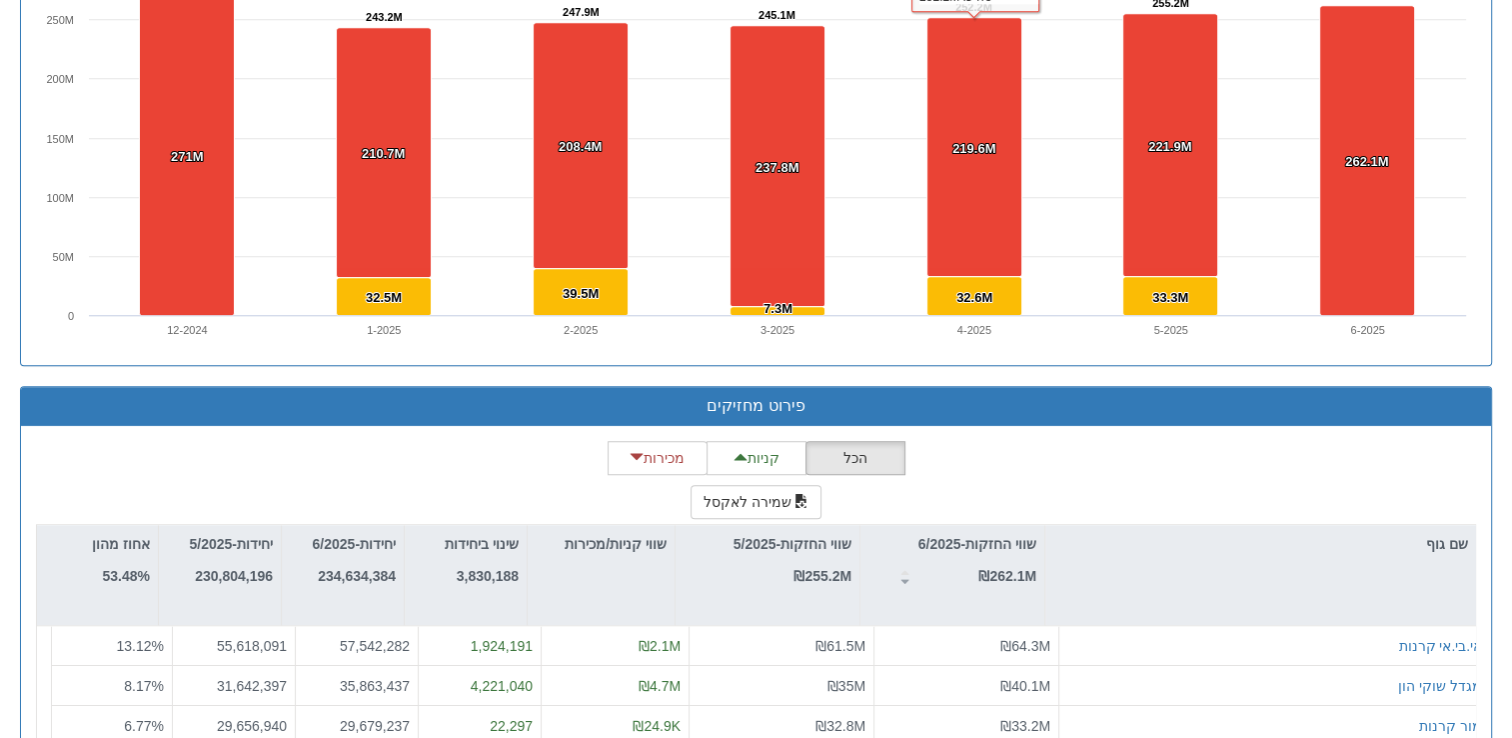
scroll to position [1569, 0]
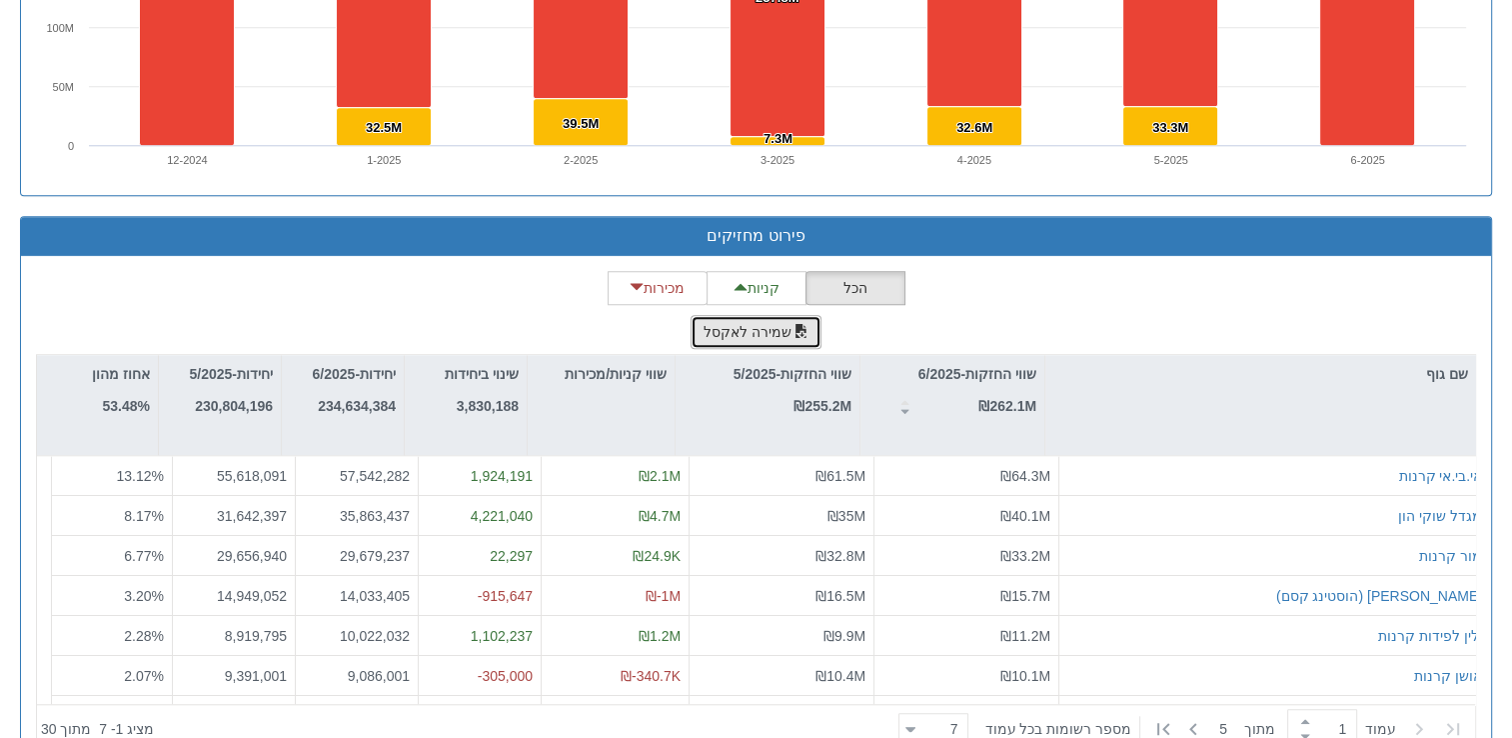
click at [783, 315] on button "שמירה לאקסל" at bounding box center [757, 332] width 132 height 34
